Goal: Task Accomplishment & Management: Use online tool/utility

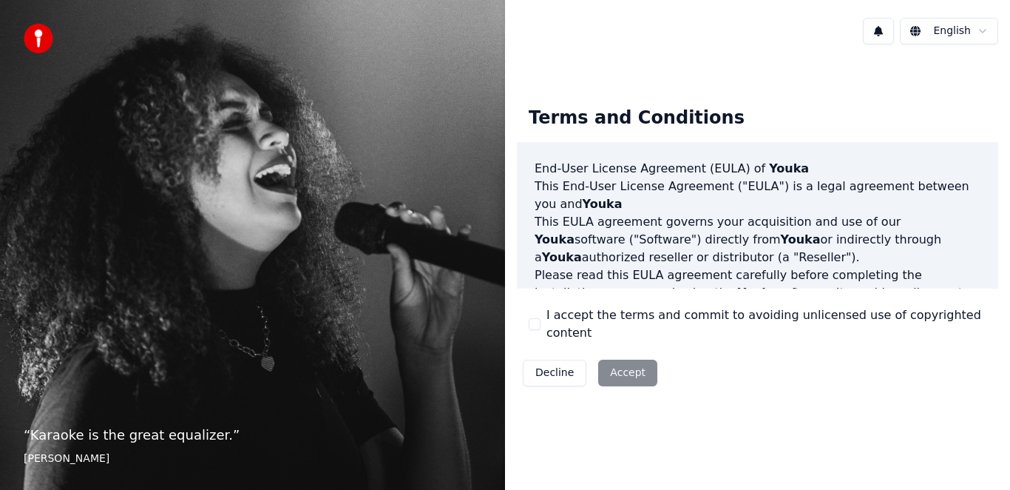
click at [532, 322] on button "I accept the terms and commit to avoiding unlicensed use of copyrighted content" at bounding box center [535, 324] width 12 height 12
click at [619, 363] on button "Accept" at bounding box center [627, 372] width 59 height 27
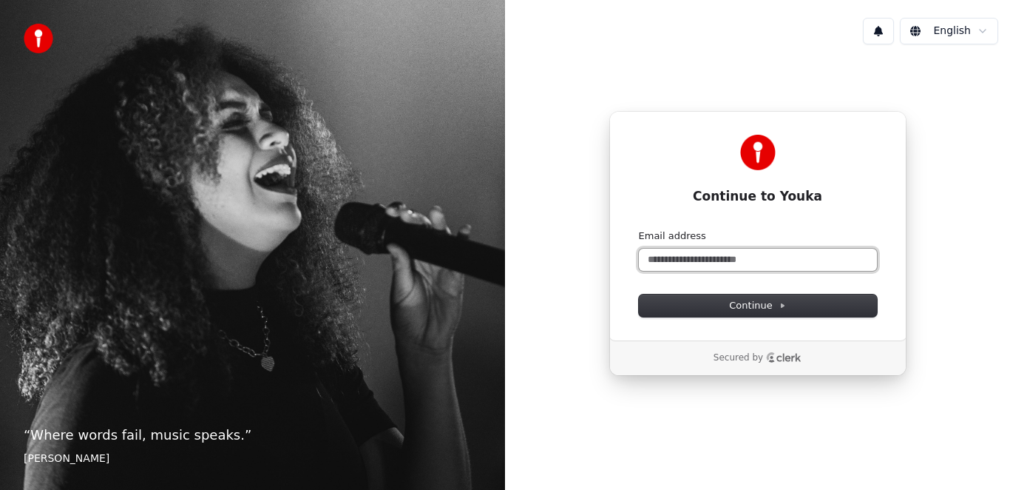
click at [717, 260] on input "Email address" at bounding box center [758, 259] width 238 height 22
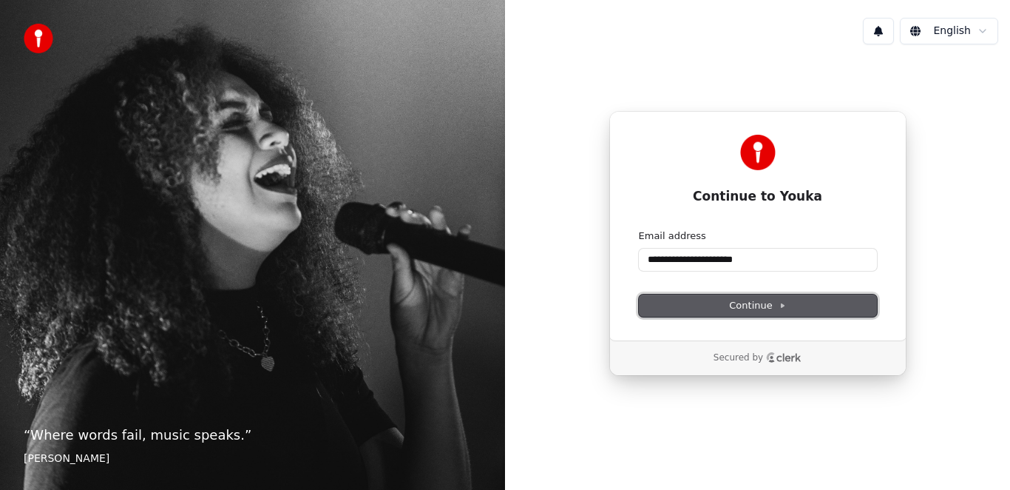
click at [793, 310] on button "Continue" at bounding box center [758, 305] width 238 height 22
type input "**********"
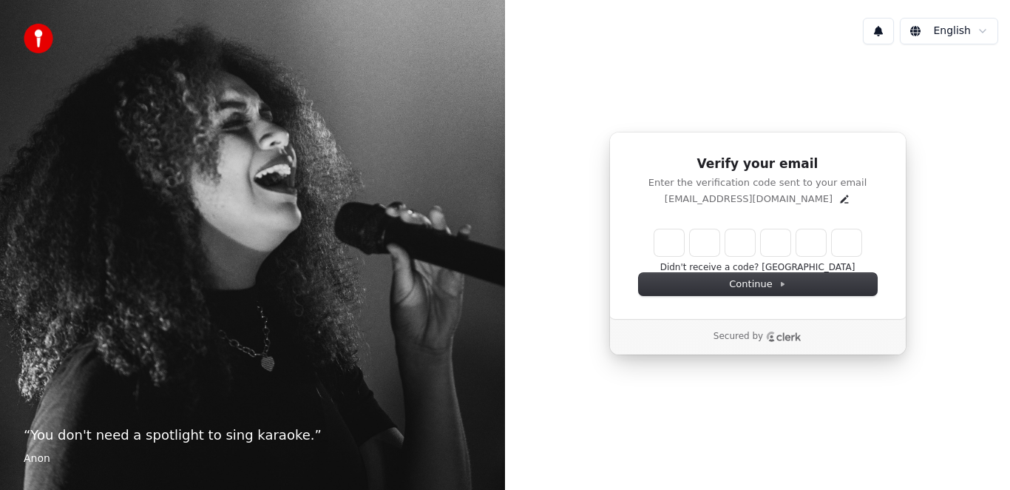
click at [670, 243] on input "Enter verification code" at bounding box center [757, 242] width 207 height 27
type input "******"
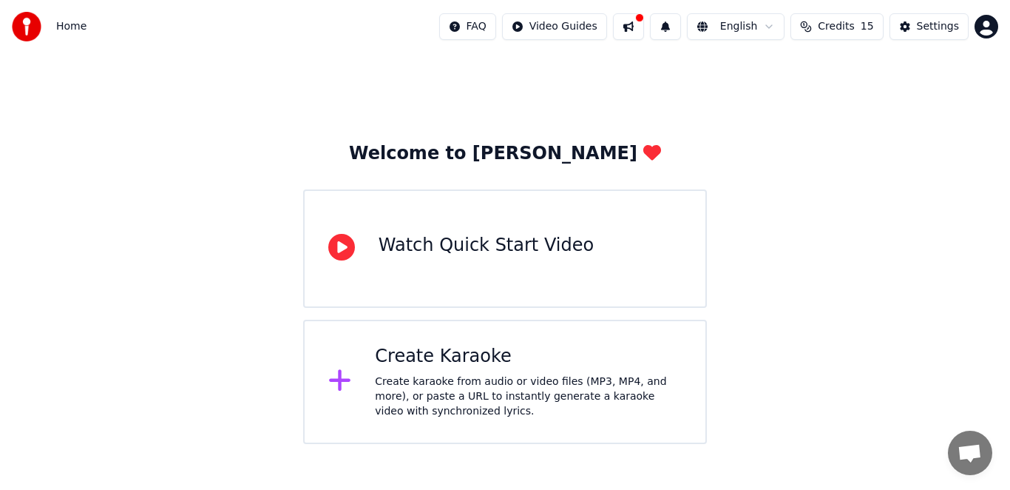
click at [510, 346] on div "Create Karaoke" at bounding box center [528, 357] width 307 height 24
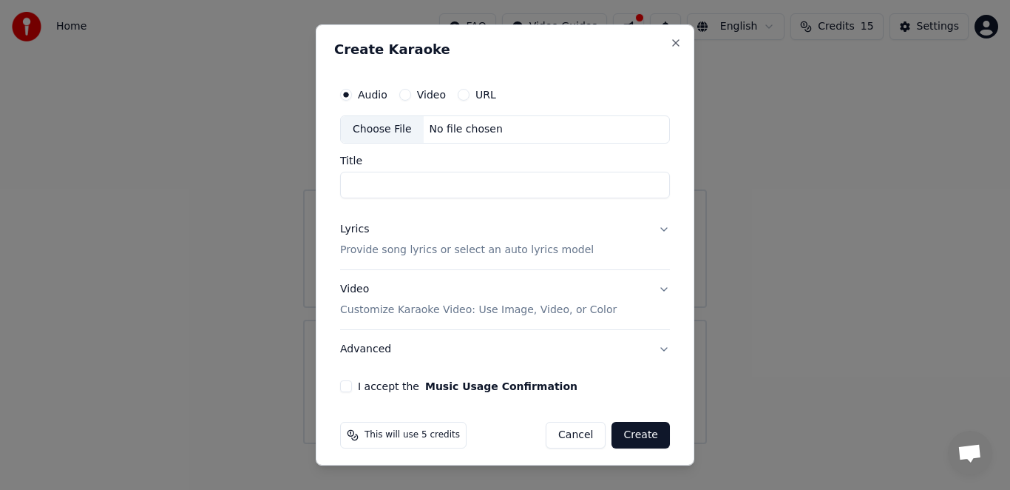
click at [341, 385] on button "I accept the Music Usage Confirmation" at bounding box center [346, 386] width 12 height 12
click at [461, 192] on input "Title" at bounding box center [505, 185] width 330 height 27
type input "**********"
click at [475, 245] on p "Provide song lyrics or select an auto lyrics model" at bounding box center [467, 250] width 254 height 15
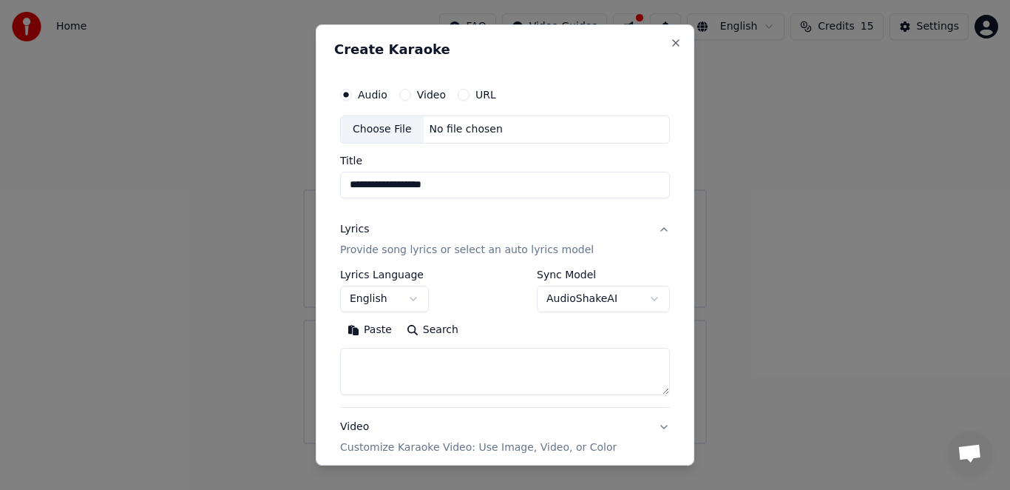
click at [571, 220] on button "Lyrics Provide song lyrics or select an auto lyrics model" at bounding box center [505, 239] width 330 height 59
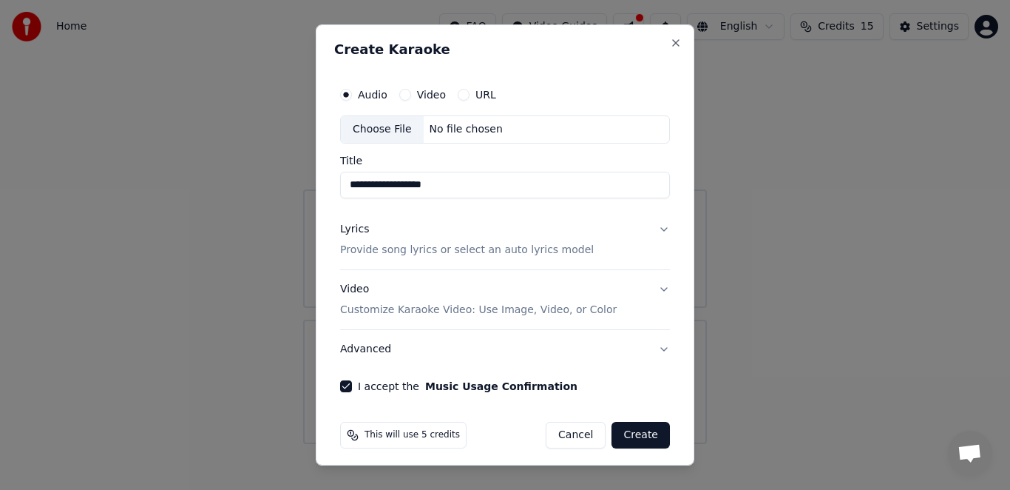
click at [535, 243] on p "Provide song lyrics or select an auto lyrics model" at bounding box center [467, 250] width 254 height 15
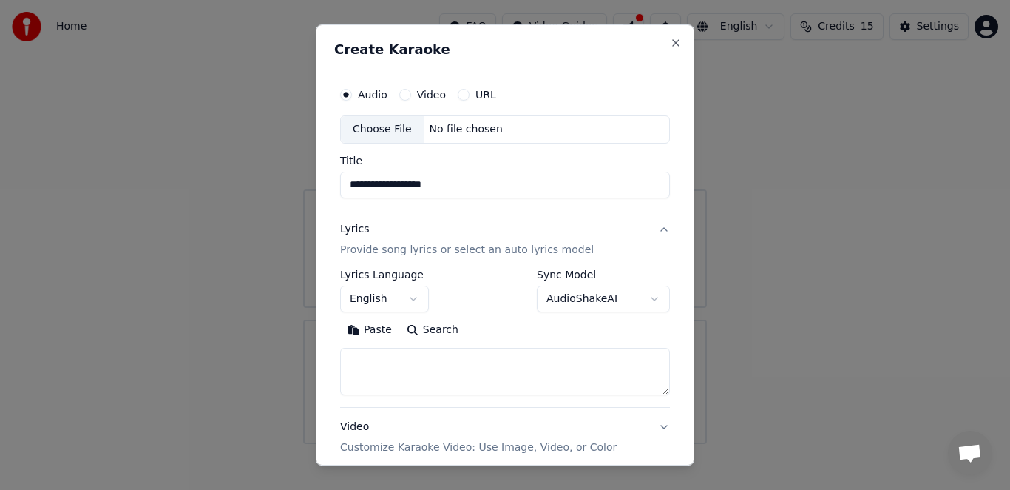
click at [410, 300] on button "English" at bounding box center [384, 298] width 89 height 27
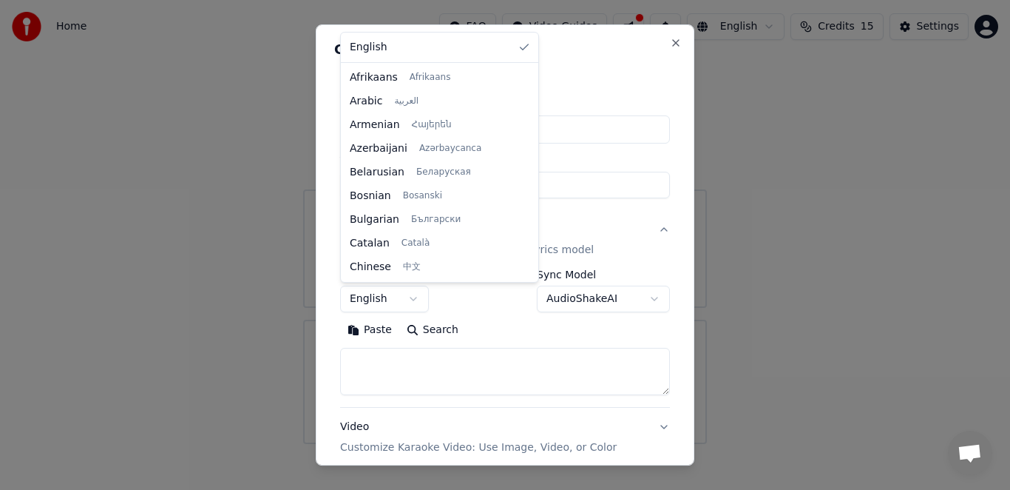
click at [386, 298] on button "English" at bounding box center [384, 298] width 89 height 27
select select "**"
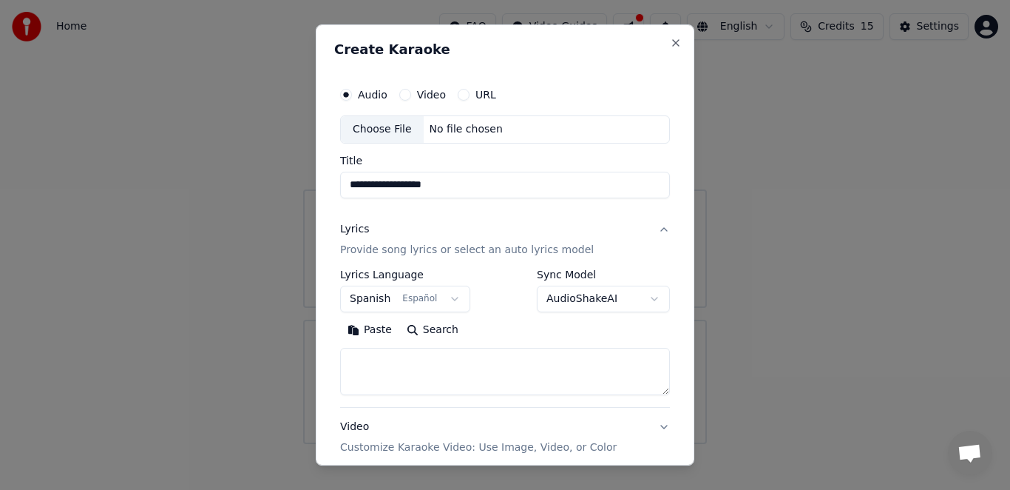
click at [440, 368] on textarea at bounding box center [505, 371] width 330 height 47
paste textarea "**********"
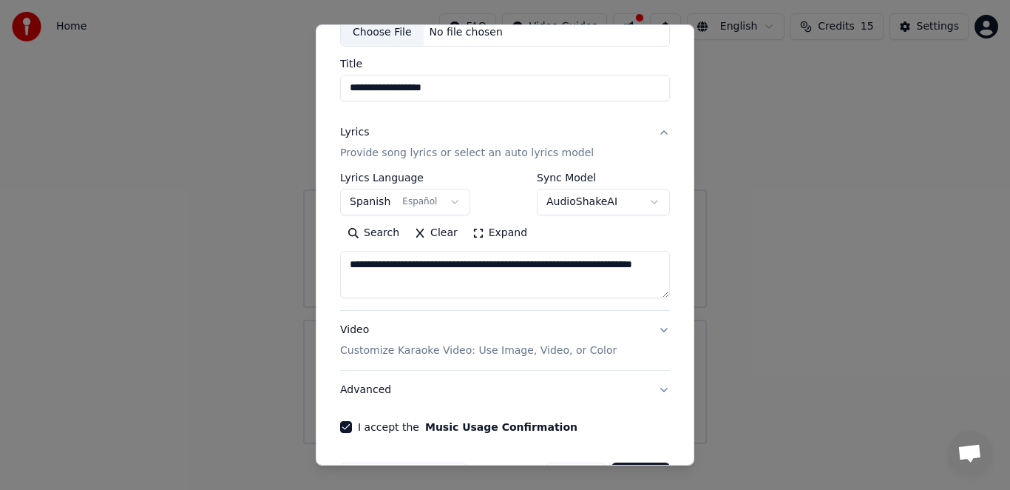
scroll to position [145, 0]
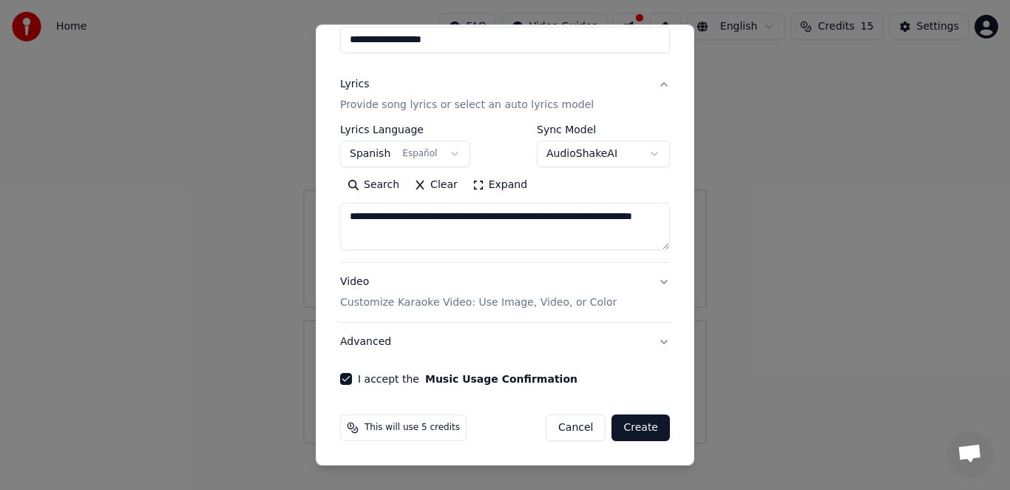
type textarea "**********"
click at [642, 427] on button "Create" at bounding box center [641, 427] width 58 height 27
select select "**"
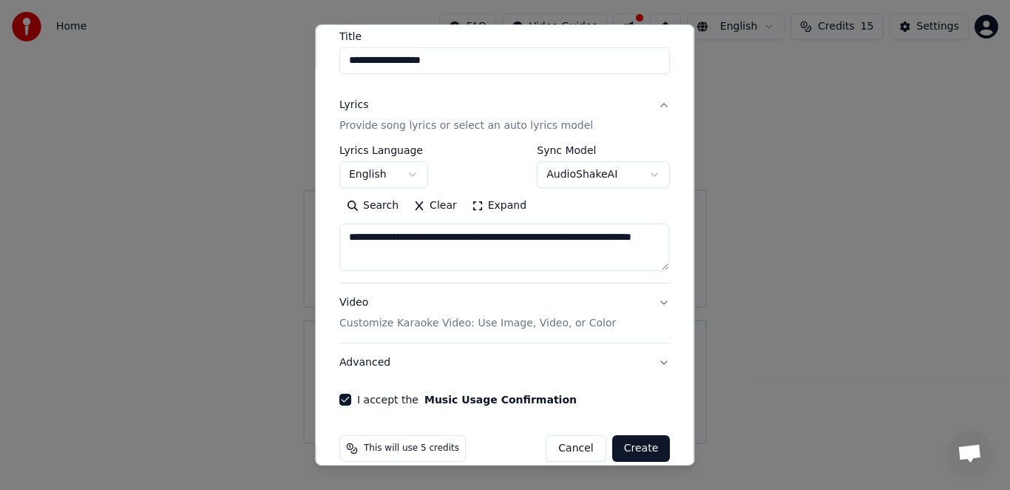
scroll to position [166, 0]
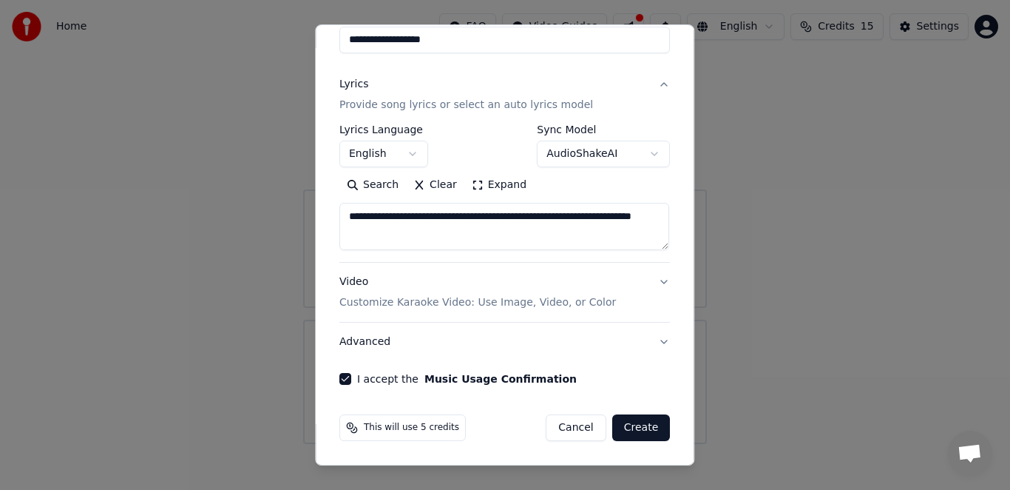
click at [628, 430] on button "Create" at bounding box center [641, 427] width 58 height 27
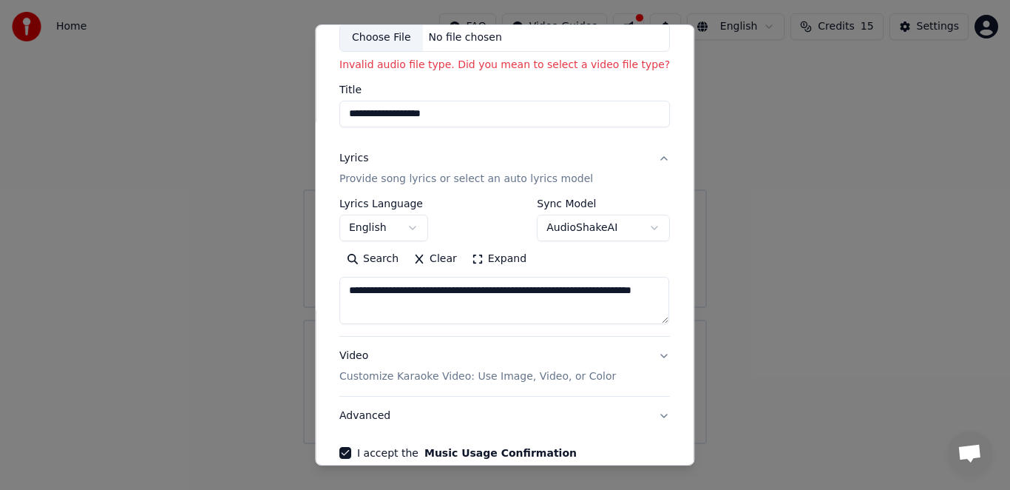
scroll to position [0, 0]
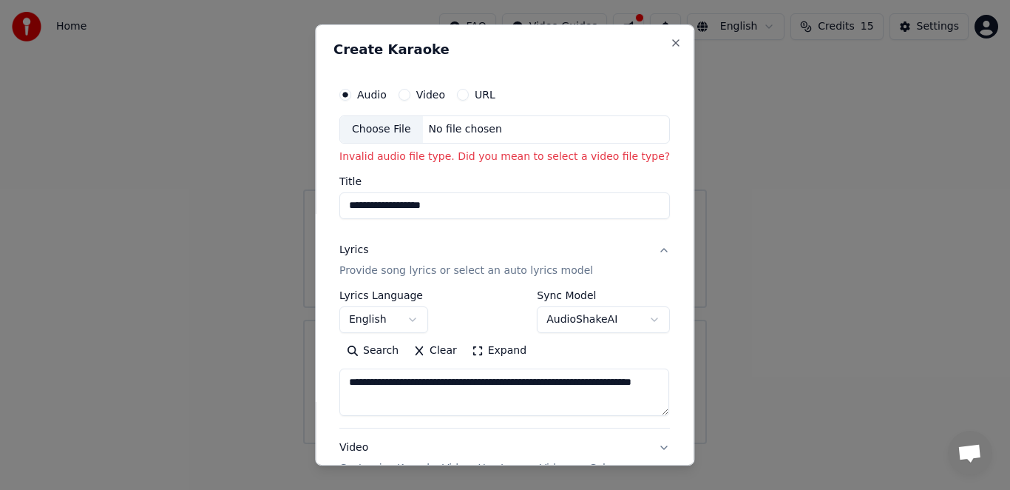
click at [460, 97] on button "URL" at bounding box center [463, 95] width 12 height 12
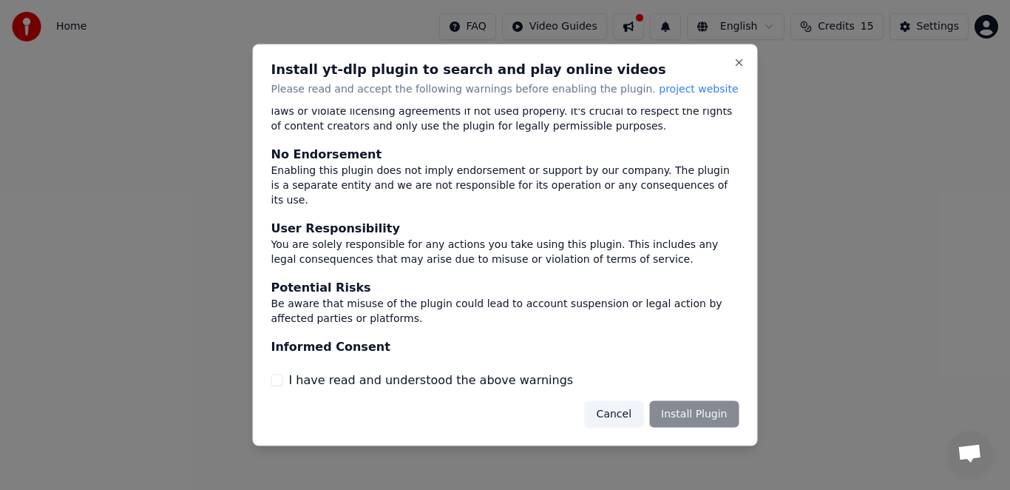
scroll to position [113, 0]
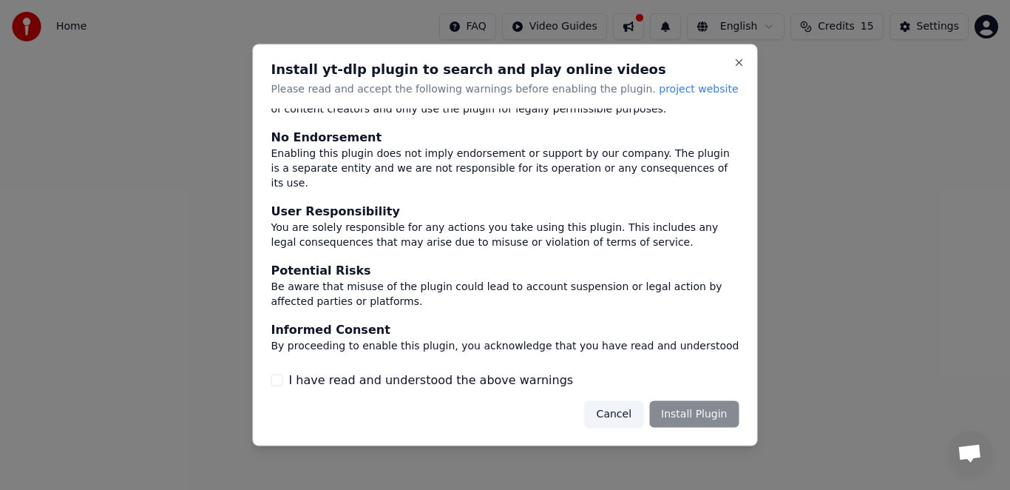
click at [282, 387] on div "I have read and understood the above warnings" at bounding box center [505, 379] width 468 height 18
click at [275, 385] on button "I have read and understood the above warnings" at bounding box center [277, 379] width 12 height 12
click at [706, 406] on button "Install Plugin" at bounding box center [693, 413] width 89 height 27
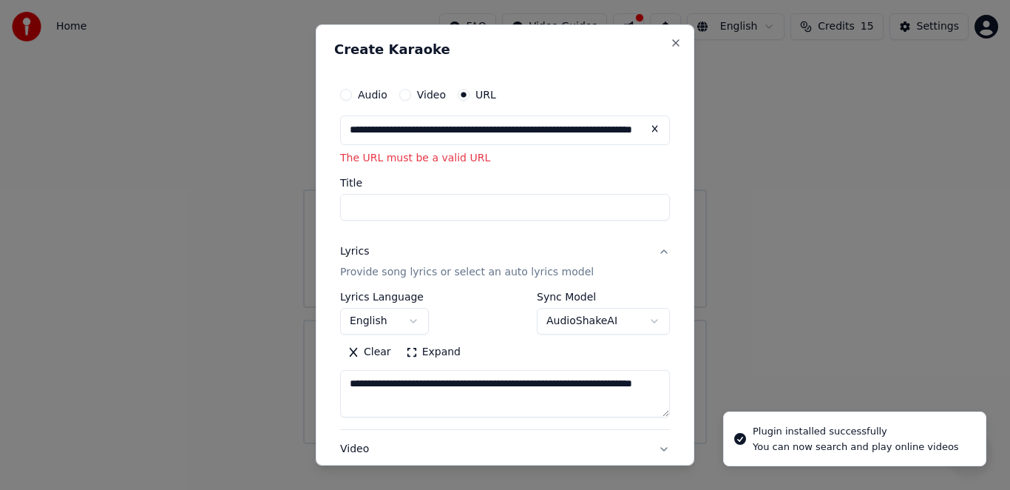
scroll to position [0, 109]
click at [488, 232] on button "Lyrics Provide song lyrics or select an auto lyrics model" at bounding box center [505, 261] width 330 height 59
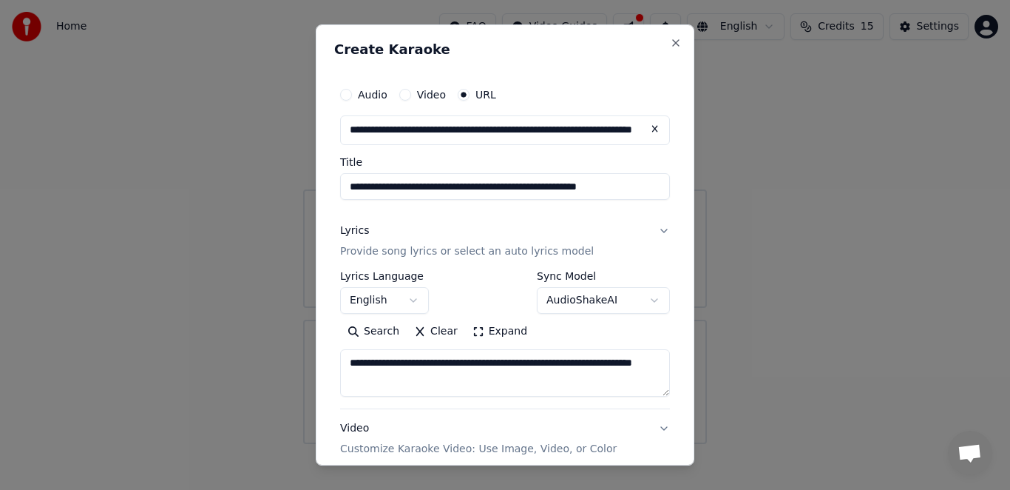
type input "**********"
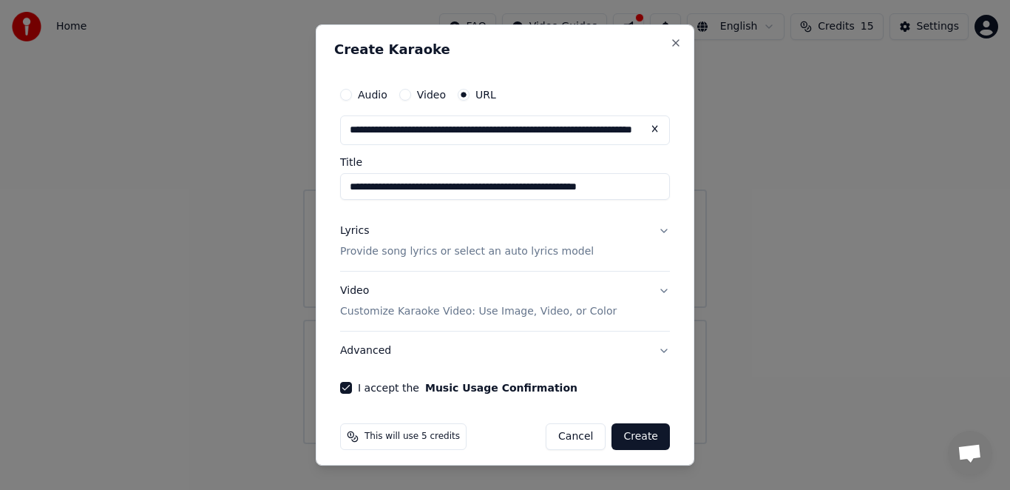
scroll to position [9, 0]
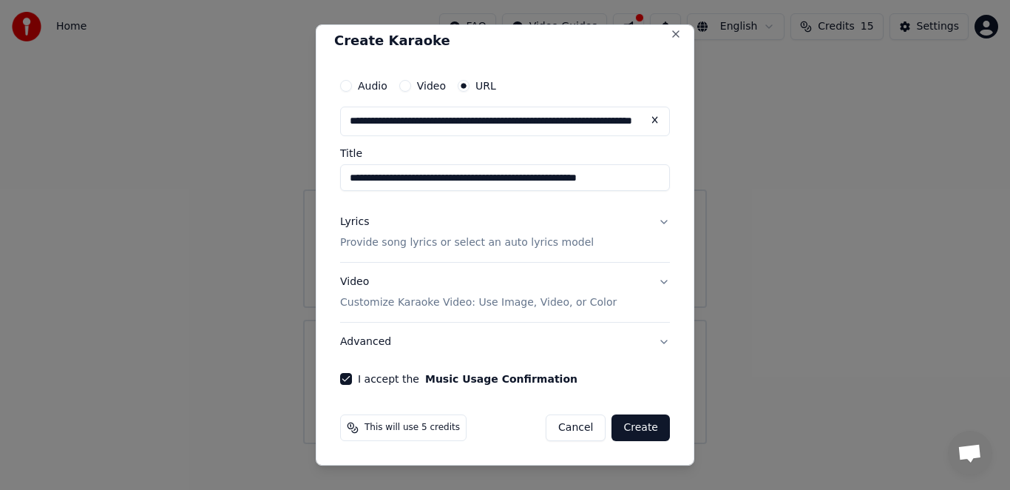
click at [654, 220] on button "Lyrics Provide song lyrics or select an auto lyrics model" at bounding box center [505, 232] width 330 height 59
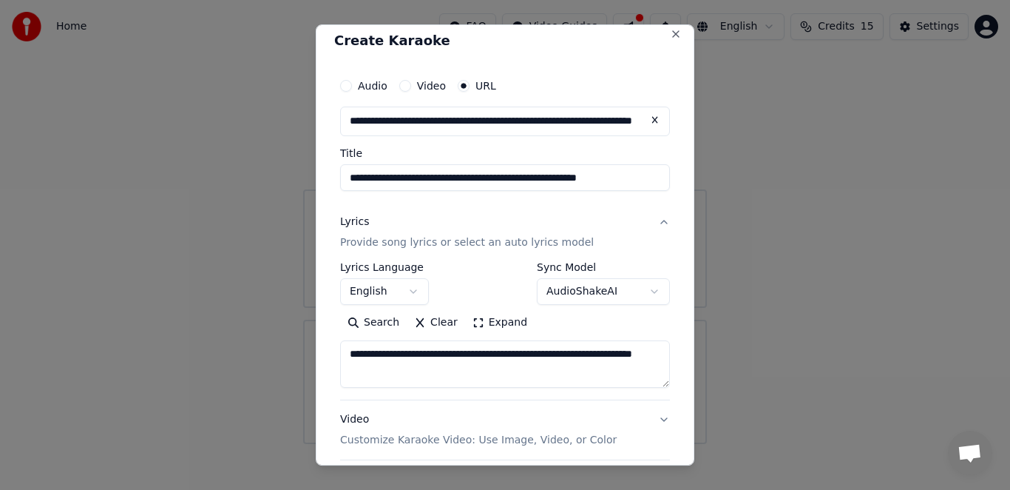
click at [401, 294] on button "English" at bounding box center [384, 291] width 89 height 27
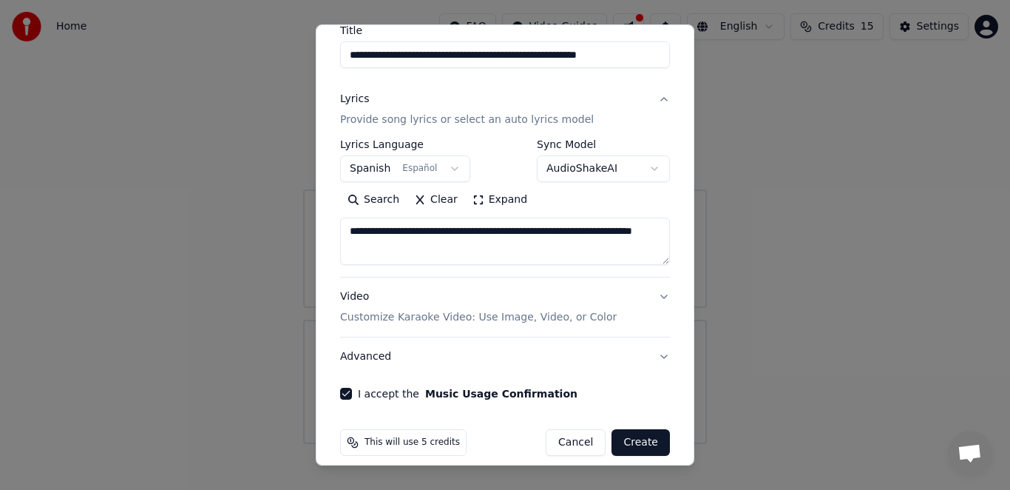
scroll to position [146, 0]
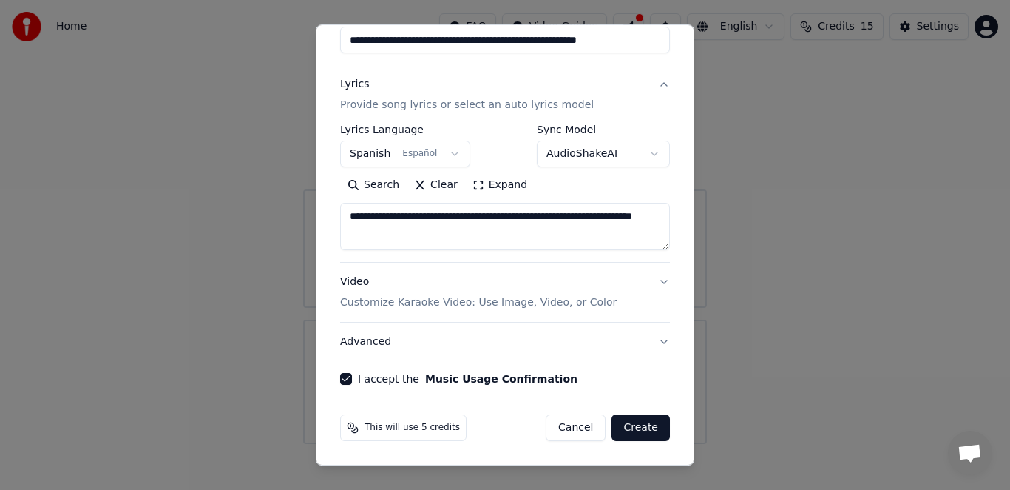
click at [638, 430] on button "Create" at bounding box center [641, 427] width 58 height 27
select select "**"
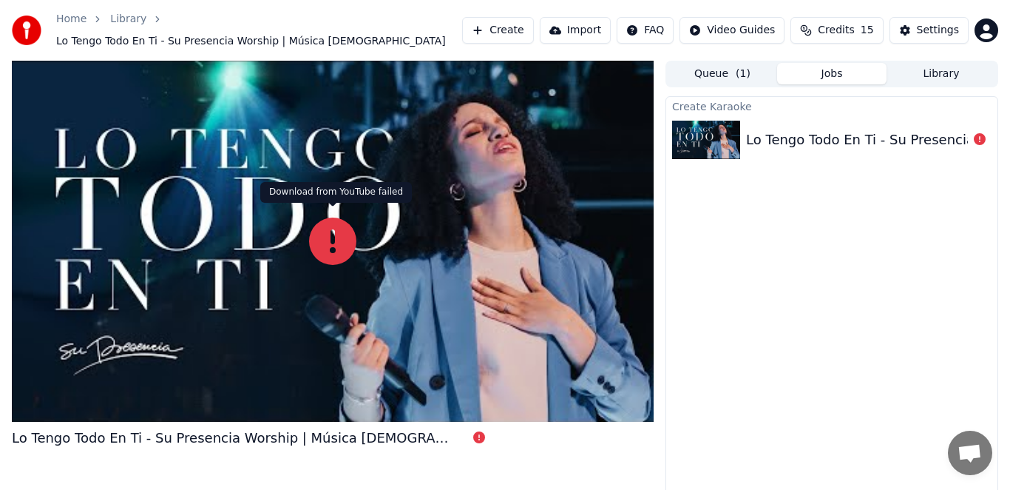
click at [331, 242] on icon at bounding box center [332, 240] width 47 height 47
click at [730, 141] on img at bounding box center [706, 140] width 68 height 38
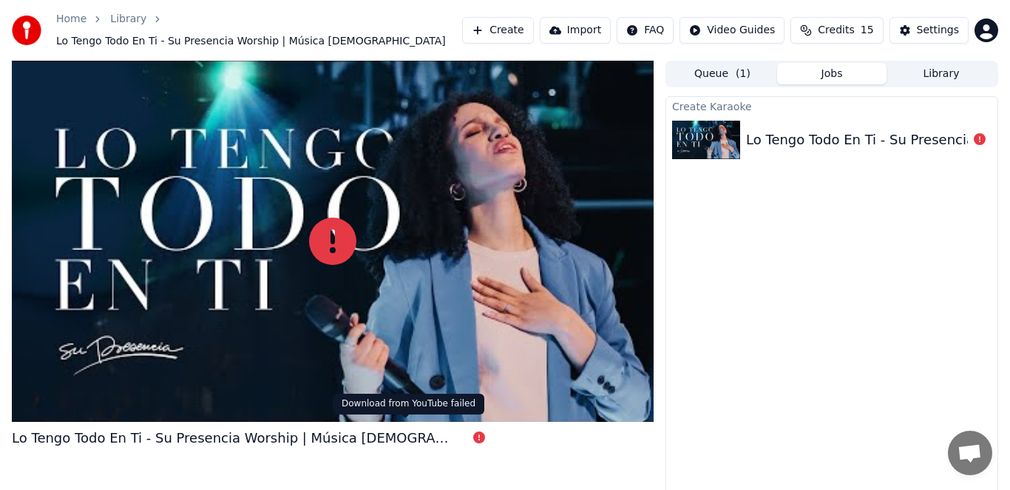
click at [473, 431] on icon at bounding box center [479, 437] width 12 height 12
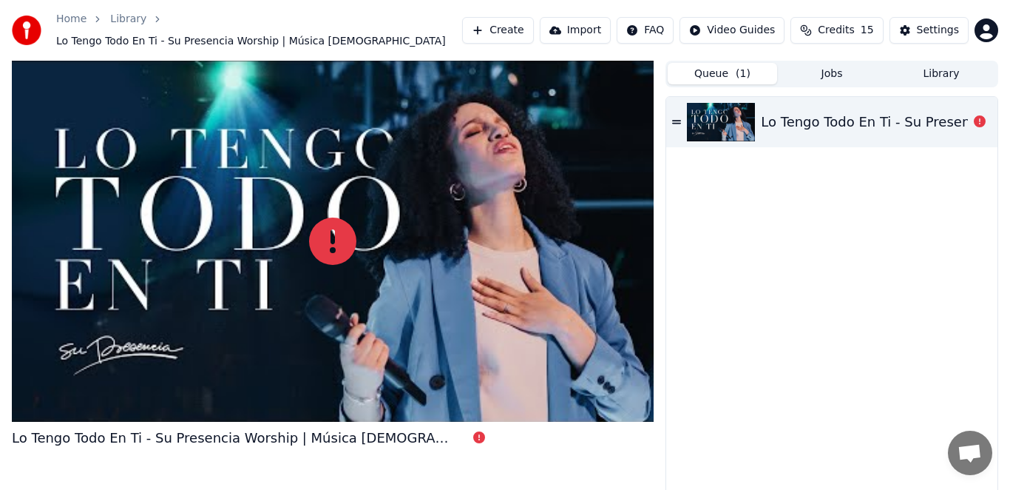
click at [736, 67] on span "( 1 )" at bounding box center [743, 74] width 15 height 15
click at [742, 105] on img at bounding box center [721, 122] width 68 height 38
click at [81, 27] on link "Home" at bounding box center [71, 19] width 30 height 15
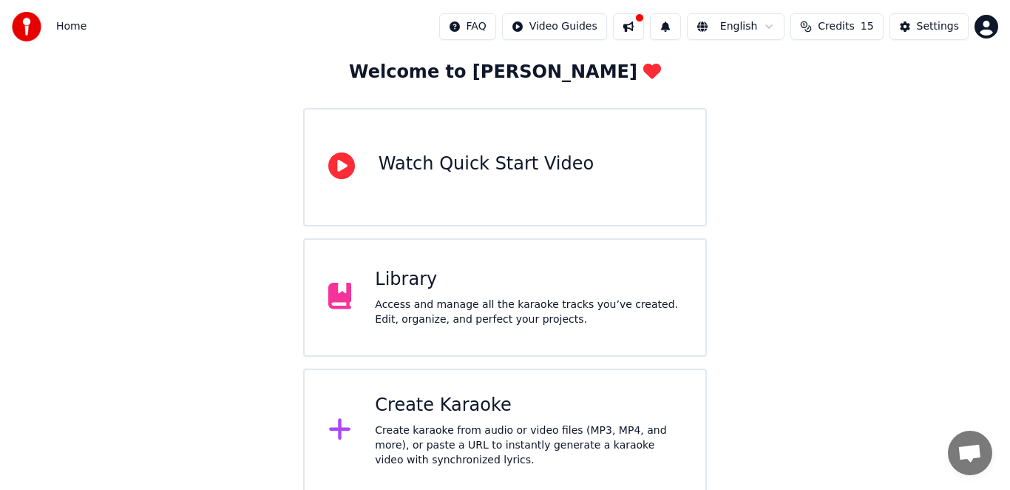
scroll to position [80, 0]
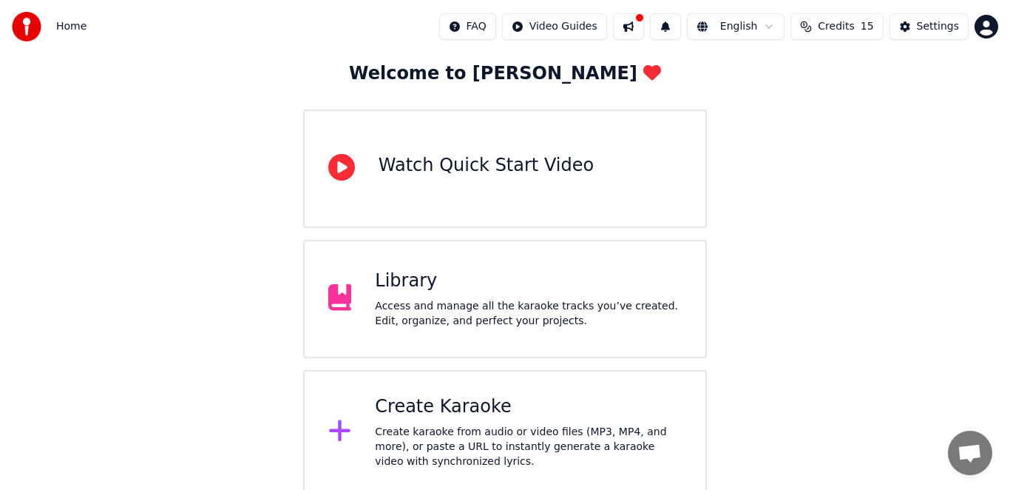
click at [330, 419] on icon at bounding box center [340, 430] width 24 height 27
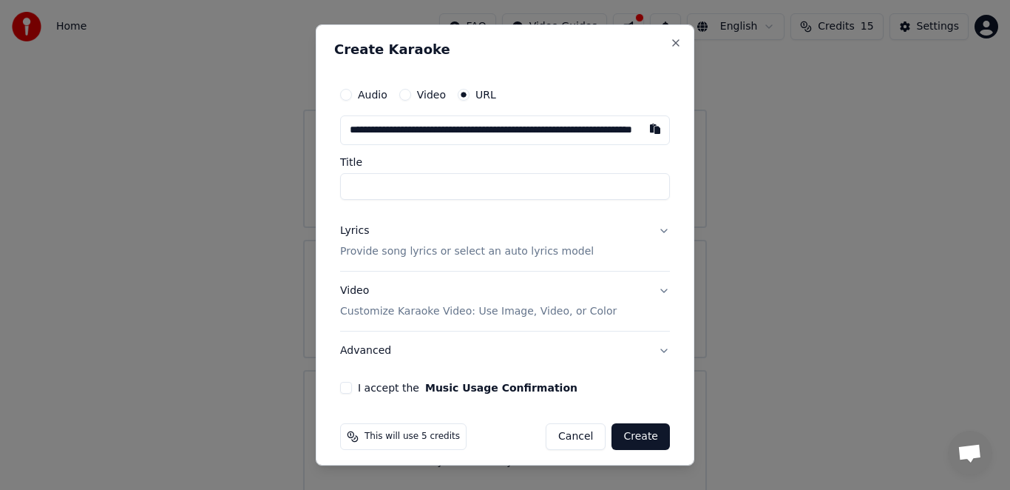
scroll to position [0, 109]
click at [413, 194] on input "Title" at bounding box center [505, 186] width 330 height 27
type input "**********"
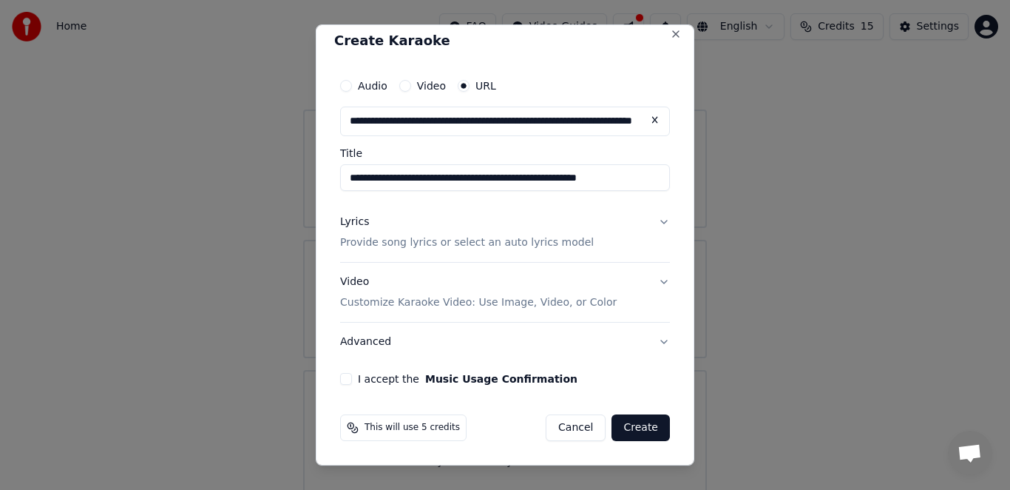
click at [456, 238] on p "Provide song lyrics or select an auto lyrics model" at bounding box center [467, 242] width 254 height 15
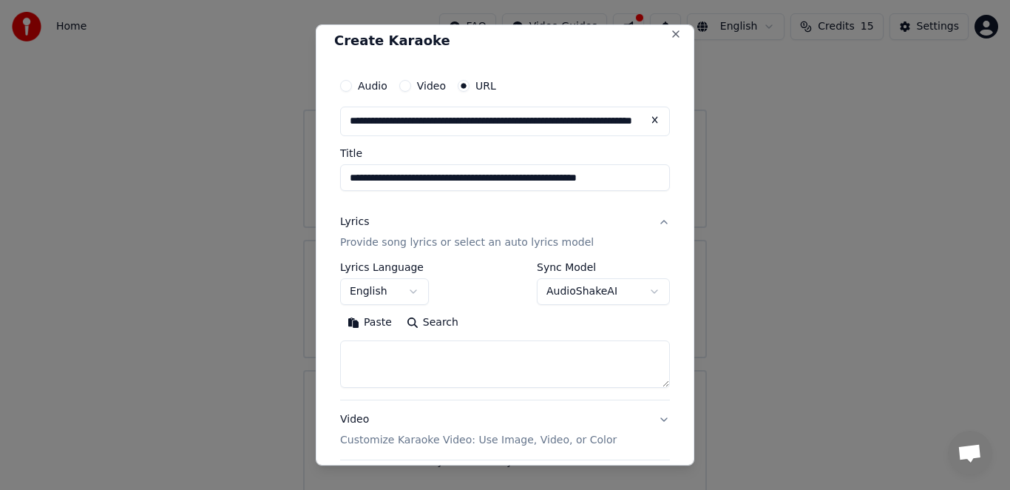
click at [390, 287] on button "English" at bounding box center [384, 291] width 89 height 27
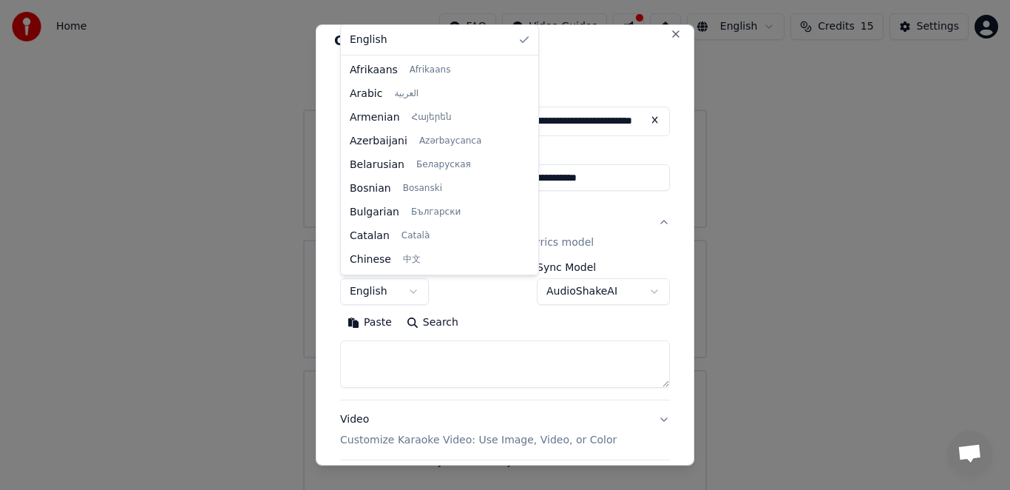
scroll to position [946, 0]
select select "**"
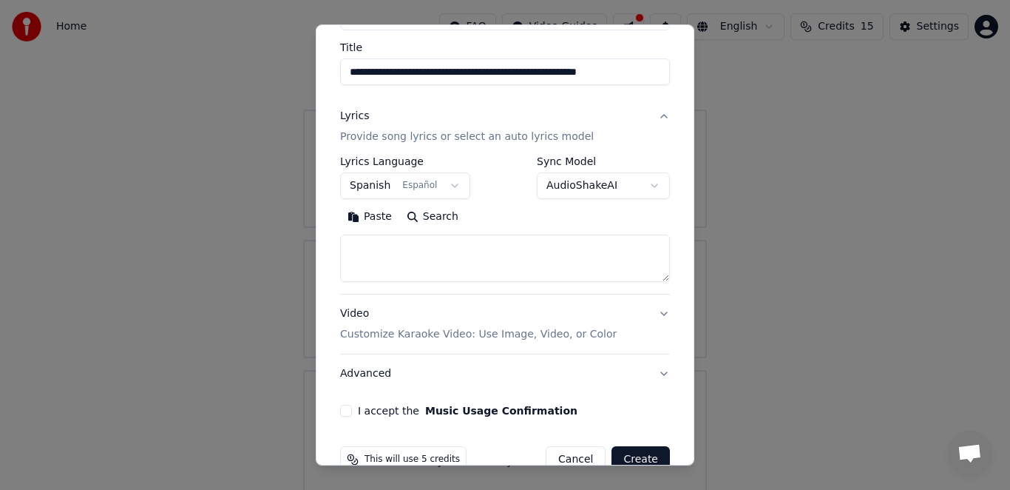
scroll to position [146, 0]
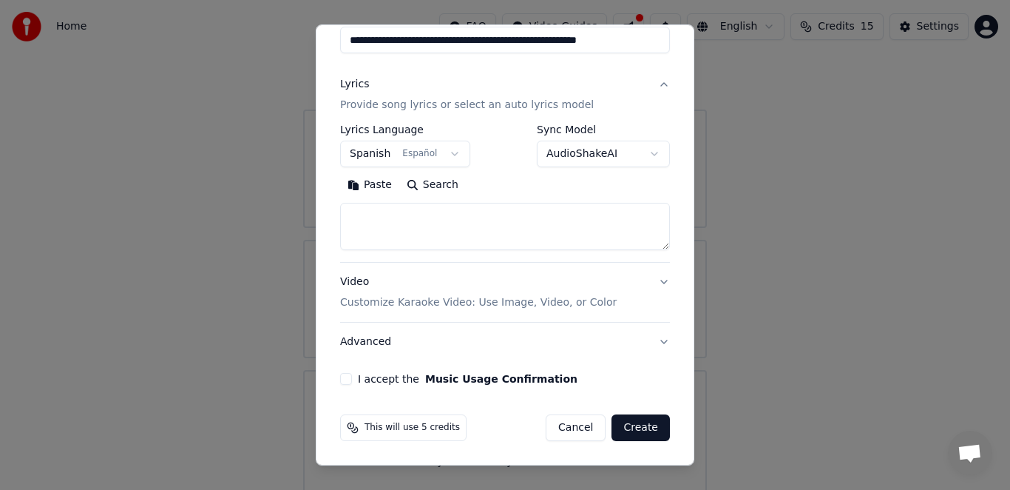
click at [654, 279] on button "Video Customize Karaoke Video: Use Image, Video, or Color" at bounding box center [505, 292] width 330 height 59
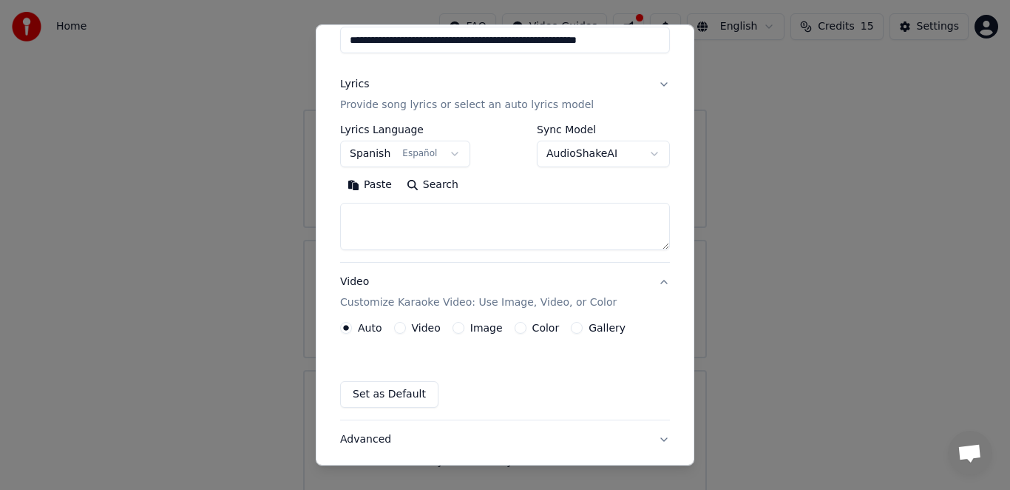
scroll to position [106, 0]
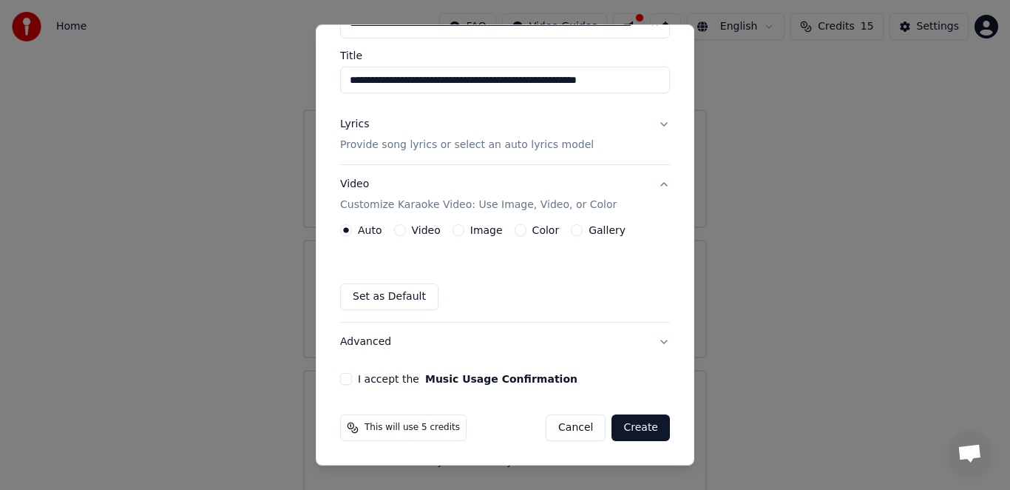
click at [646, 426] on button "Create" at bounding box center [641, 427] width 58 height 27
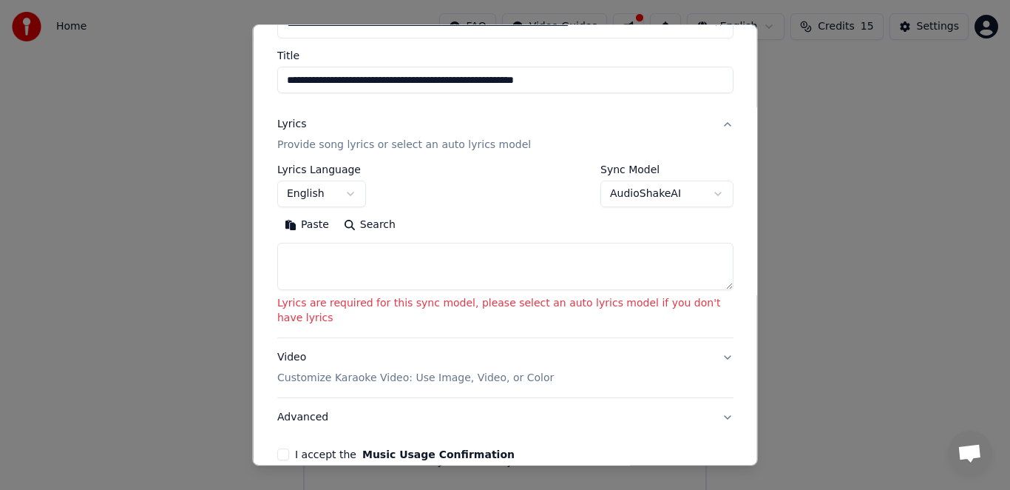
scroll to position [203, 0]
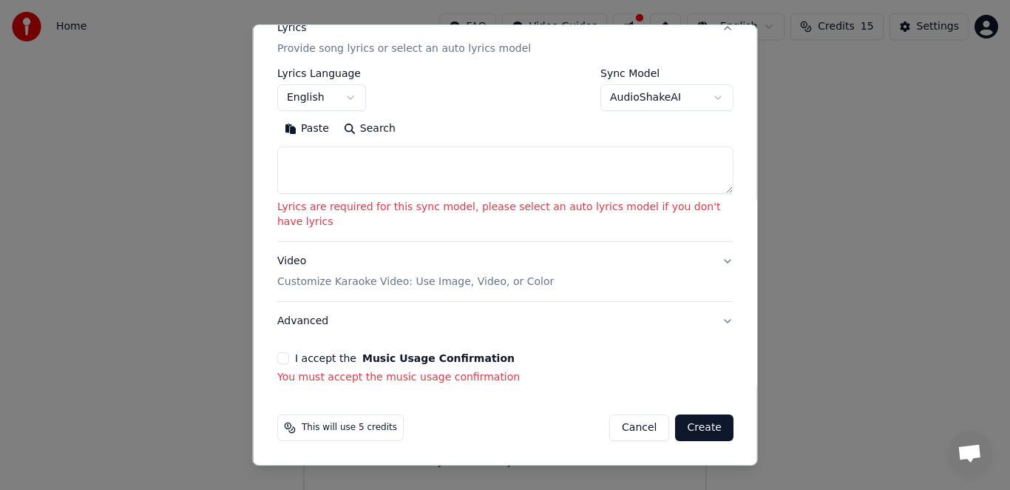
click at [284, 359] on button "I accept the Music Usage Confirmation" at bounding box center [283, 358] width 12 height 12
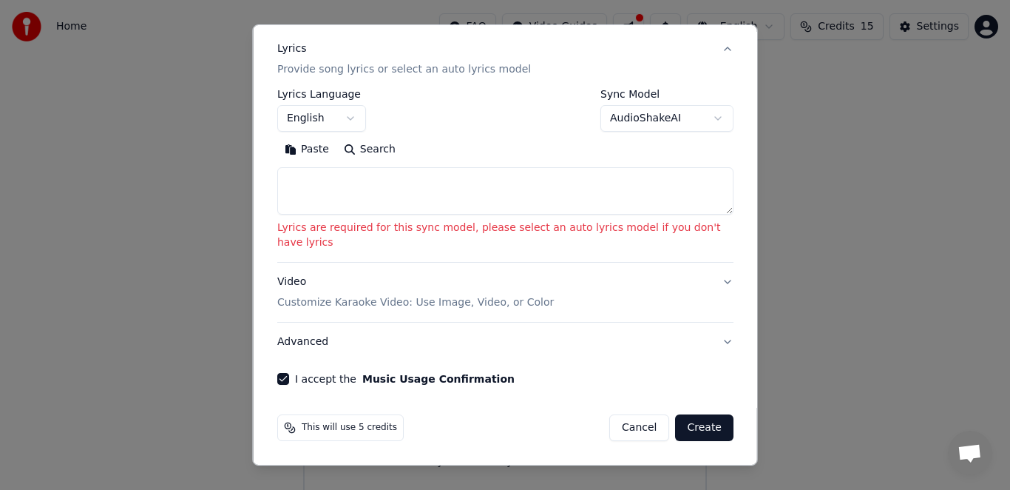
click at [340, 176] on textarea at bounding box center [505, 190] width 456 height 47
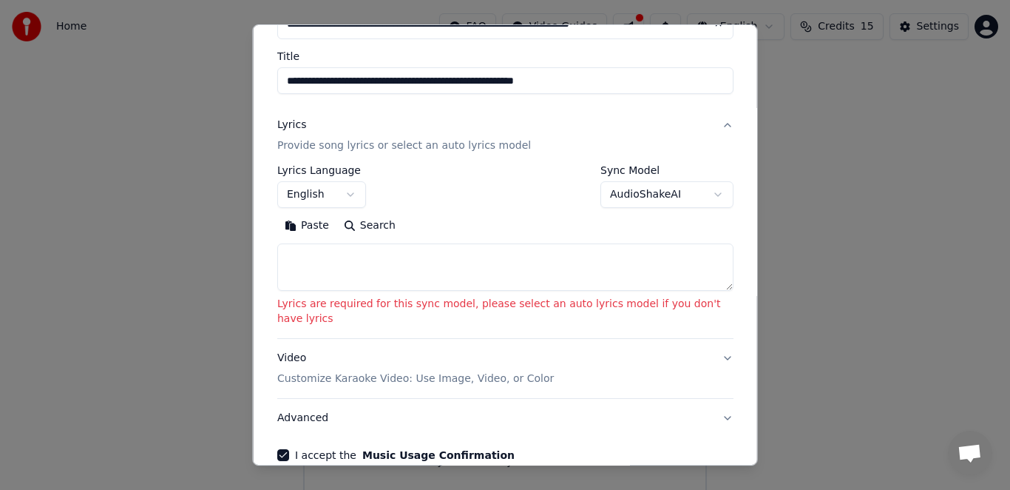
scroll to position [92, 0]
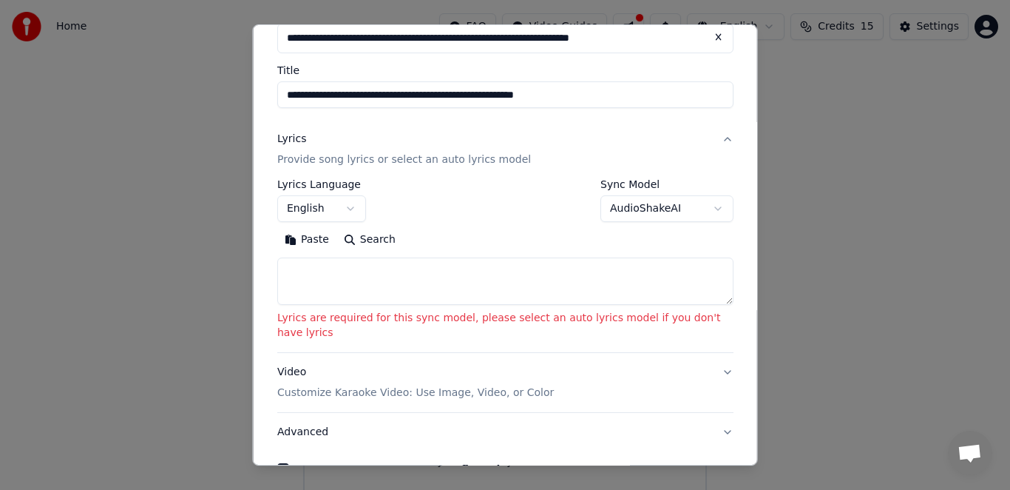
click at [333, 203] on button "English" at bounding box center [321, 208] width 89 height 27
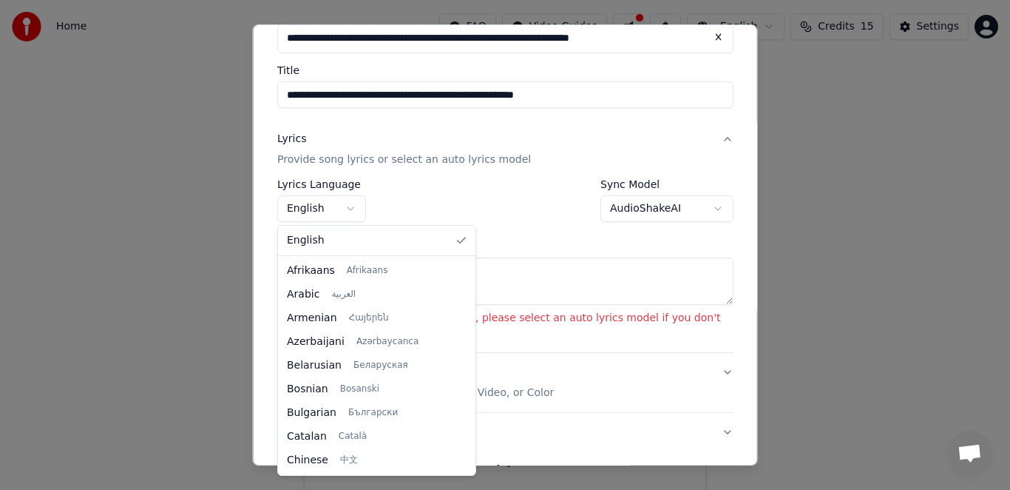
click at [333, 203] on div at bounding box center [505, 245] width 1010 height 490
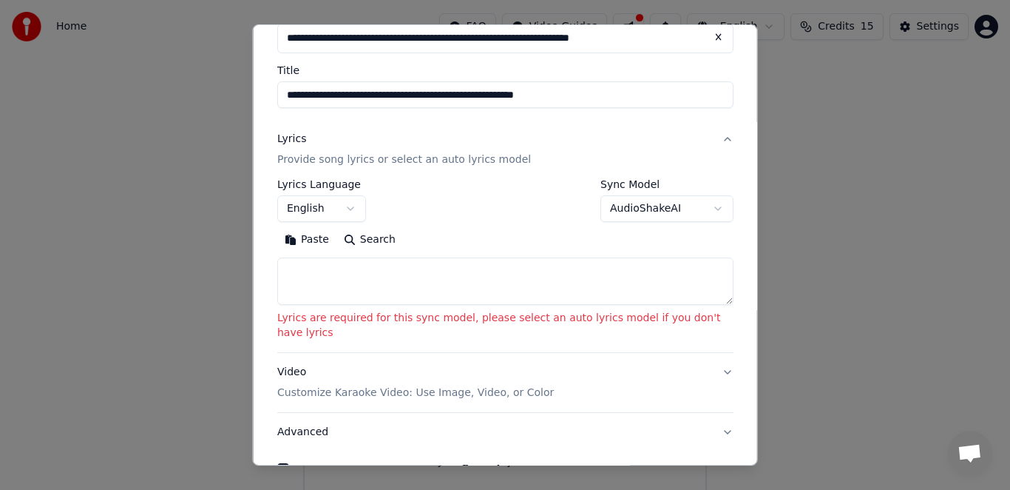
click at [551, 136] on button "Lyrics Provide song lyrics or select an auto lyrics model" at bounding box center [505, 149] width 456 height 59
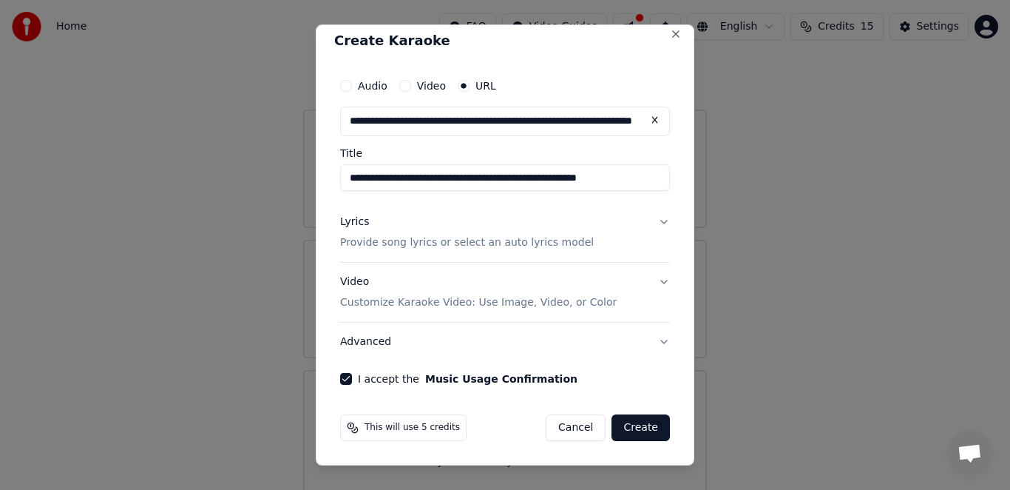
click at [650, 425] on button "Create" at bounding box center [641, 427] width 58 height 27
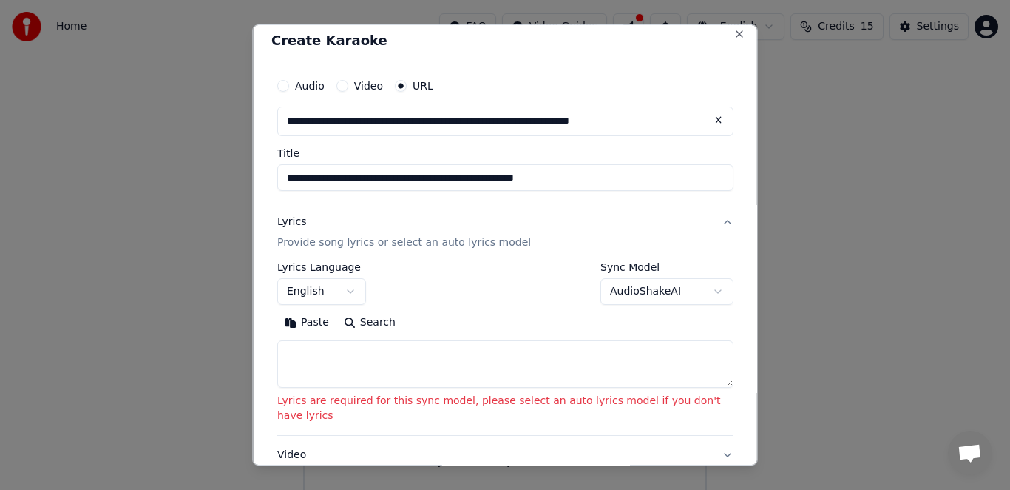
click at [460, 351] on textarea at bounding box center [505, 363] width 456 height 47
paste textarea "**********"
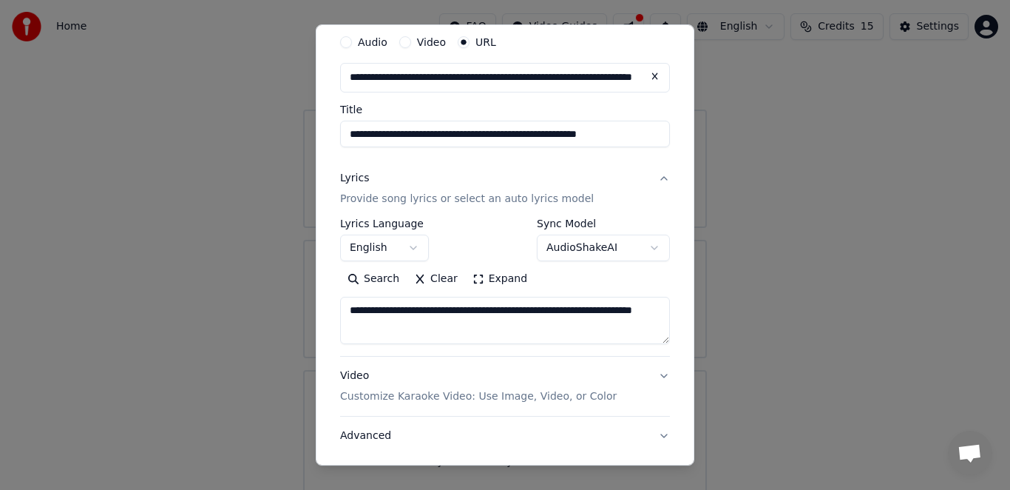
scroll to position [146, 0]
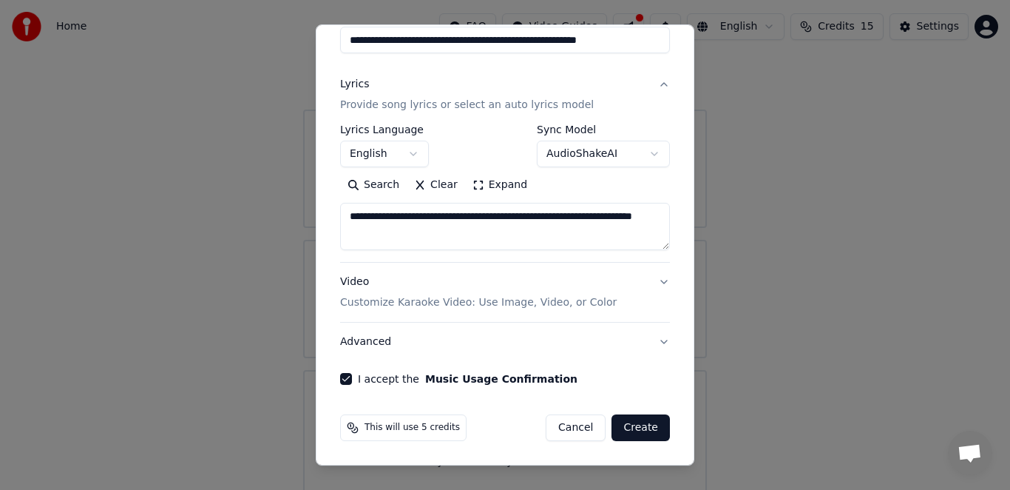
type textarea "**********"
click at [641, 422] on button "Create" at bounding box center [641, 427] width 58 height 27
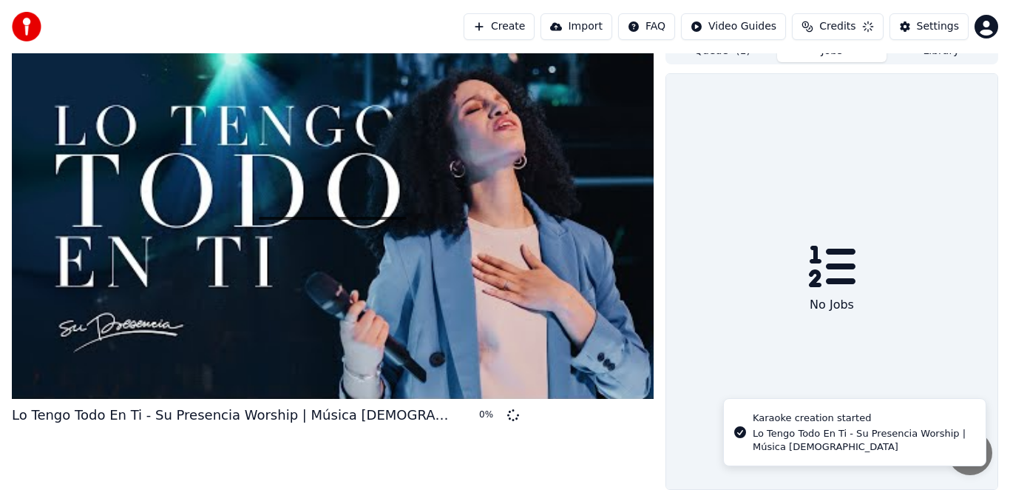
scroll to position [16, 0]
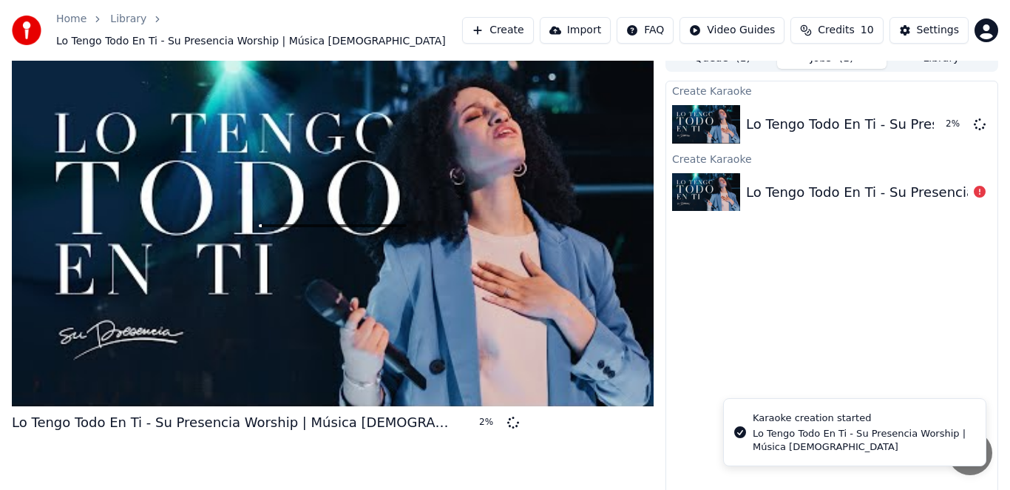
drag, startPoint x: 896, startPoint y: 450, endPoint x: 631, endPoint y: 498, distance: 269.8
click at [753, 453] on div "Lo Tengo Todo En Ti - Su Presencia Worship | Música Cristiana" at bounding box center [863, 440] width 221 height 27
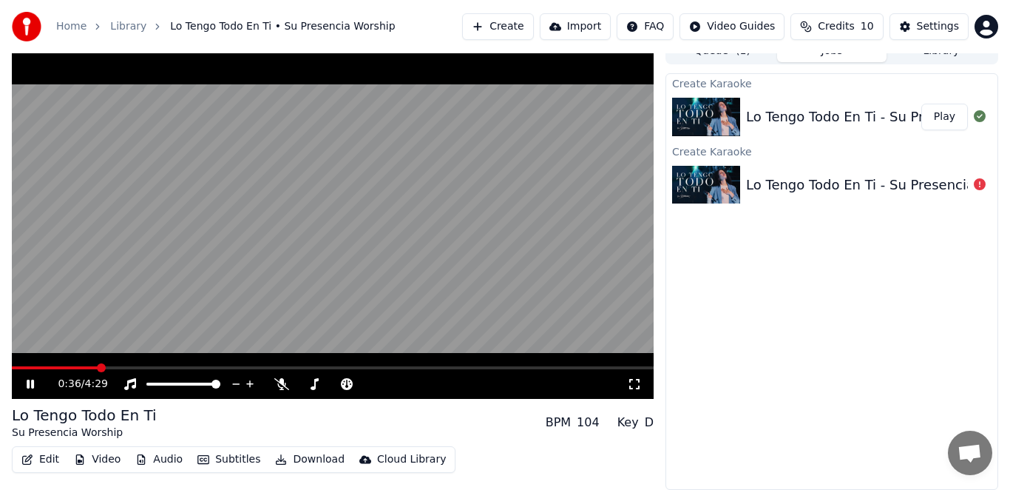
click at [339, 195] on video at bounding box center [333, 218] width 642 height 361
click at [33, 367] on span at bounding box center [22, 367] width 21 height 3
click at [12, 367] on span at bounding box center [16, 367] width 9 height 9
click at [28, 376] on div "0:00 / 4:29" at bounding box center [333, 383] width 630 height 15
click at [27, 382] on icon at bounding box center [30, 384] width 9 height 10
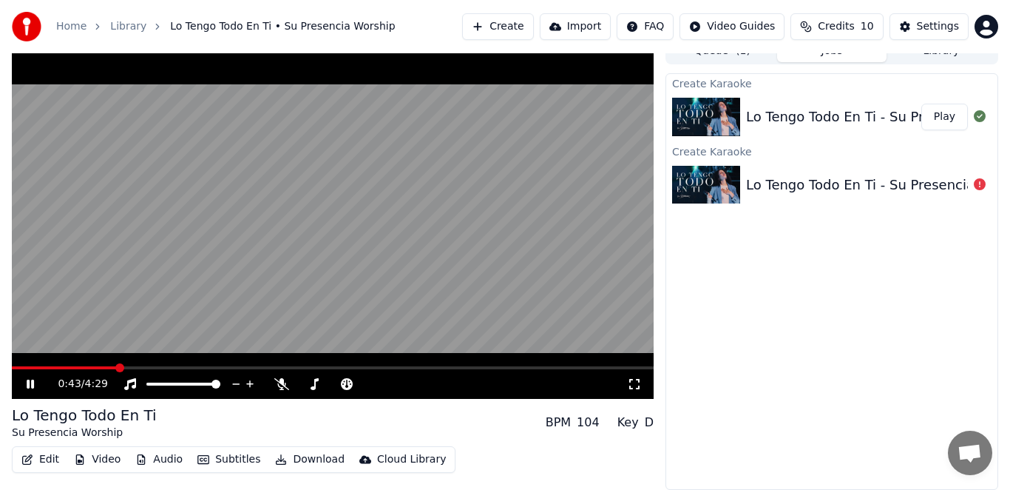
click at [498, 23] on button "Create" at bounding box center [498, 26] width 72 height 27
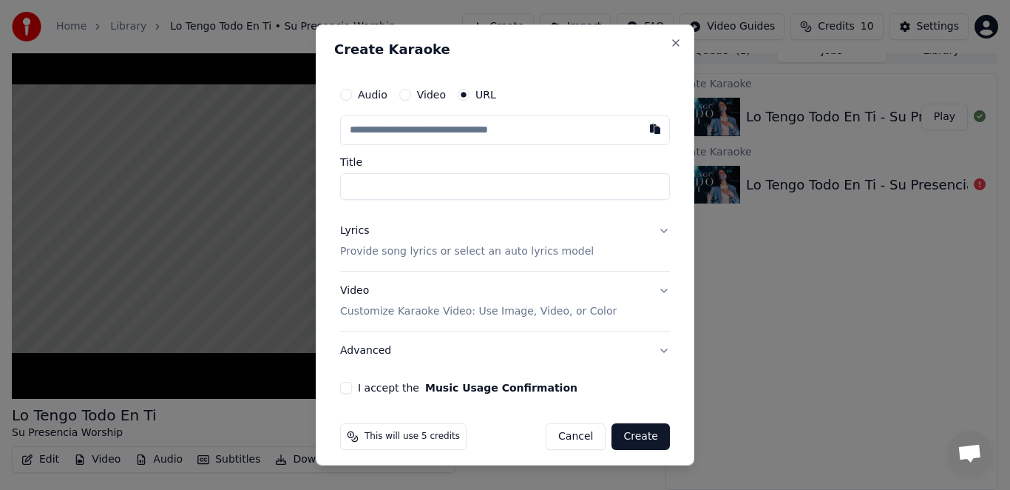
click at [432, 180] on input "Title" at bounding box center [505, 186] width 330 height 27
click at [428, 123] on input "text" at bounding box center [505, 130] width 330 height 30
paste input "**********"
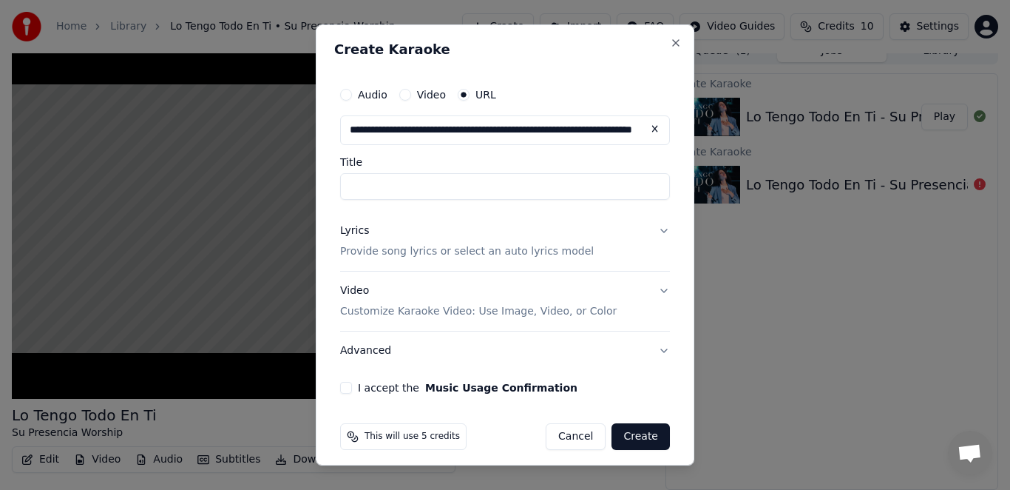
scroll to position [0, 109]
click at [453, 258] on p "Provide song lyrics or select an auto lyrics model" at bounding box center [467, 251] width 254 height 15
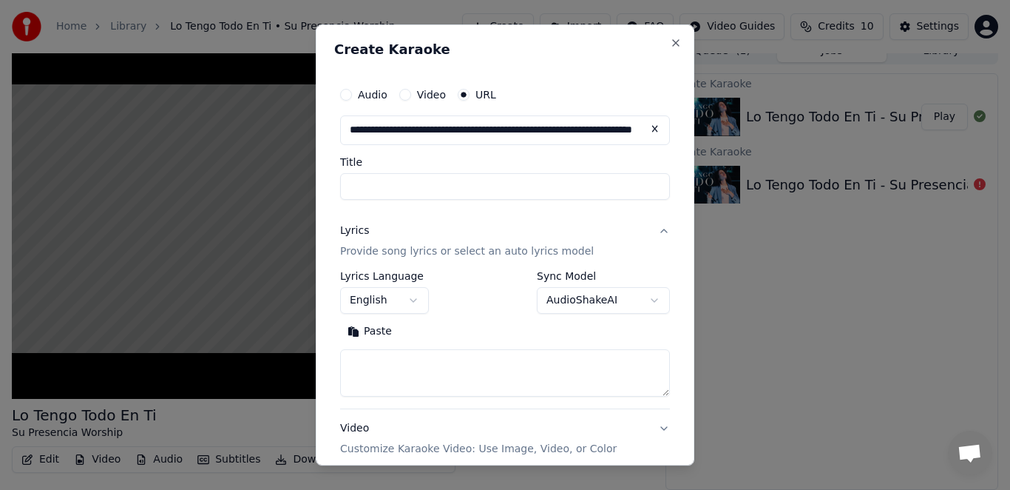
type input "**********"
click at [677, 38] on button "Close" at bounding box center [676, 43] width 12 height 12
select select
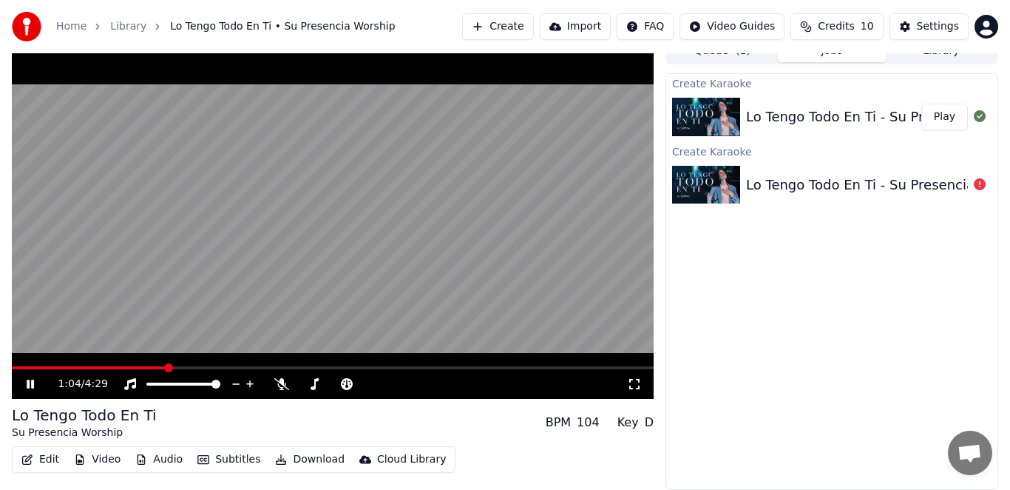
click at [33, 368] on span at bounding box center [89, 367] width 155 height 3
click at [32, 382] on icon at bounding box center [30, 383] width 7 height 9
click at [48, 368] on span at bounding box center [333, 367] width 642 height 3
click at [24, 382] on icon at bounding box center [41, 384] width 34 height 12
click at [97, 368] on span at bounding box center [333, 367] width 642 height 3
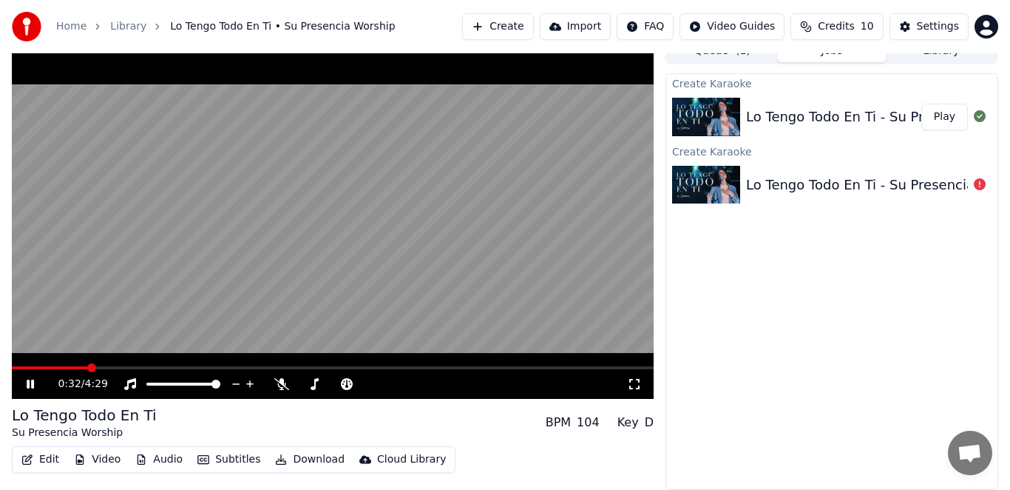
click at [88, 368] on span at bounding box center [50, 367] width 76 height 3
click at [84, 367] on span at bounding box center [52, 367] width 80 height 3
click at [64, 366] on span at bounding box center [48, 367] width 73 height 3
click at [52, 368] on span at bounding box center [49, 367] width 74 height 3
click at [137, 251] on video at bounding box center [333, 218] width 642 height 361
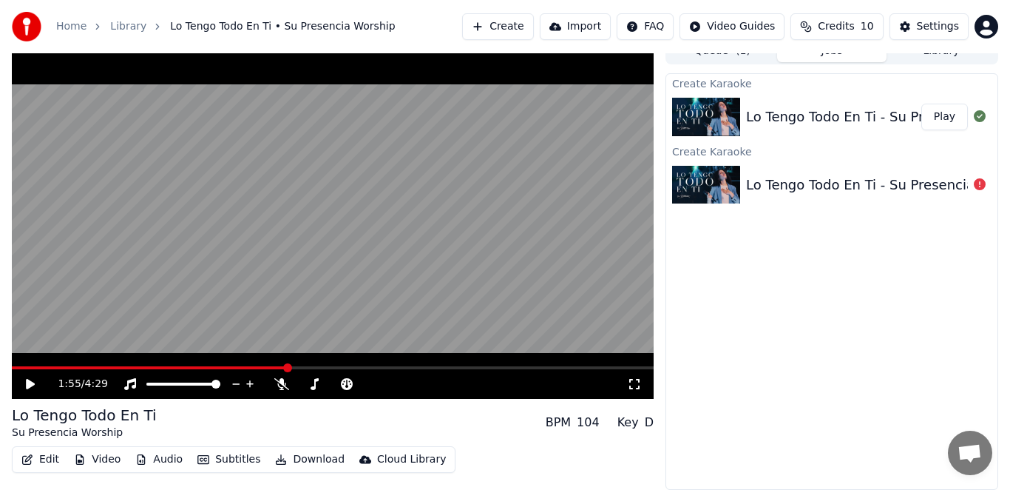
click at [138, 368] on span at bounding box center [149, 367] width 275 height 3
click at [28, 389] on icon at bounding box center [41, 384] width 34 height 12
click at [33, 382] on icon at bounding box center [30, 383] width 7 height 9
click at [457, 271] on video at bounding box center [333, 218] width 642 height 361
click at [308, 367] on span at bounding box center [232, 367] width 440 height 3
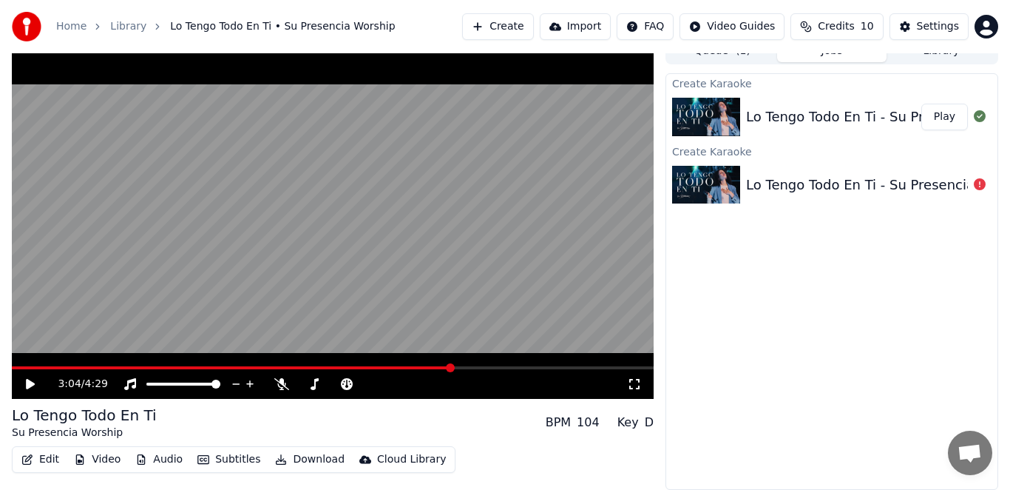
click at [280, 367] on span at bounding box center [232, 367] width 440 height 3
click at [262, 366] on span at bounding box center [146, 367] width 269 height 3
click at [257, 368] on span at bounding box center [185, 367] width 346 height 3
click at [217, 369] on div "1:48 / 4:29" at bounding box center [333, 384] width 642 height 30
click at [214, 367] on span at bounding box center [142, 367] width 261 height 3
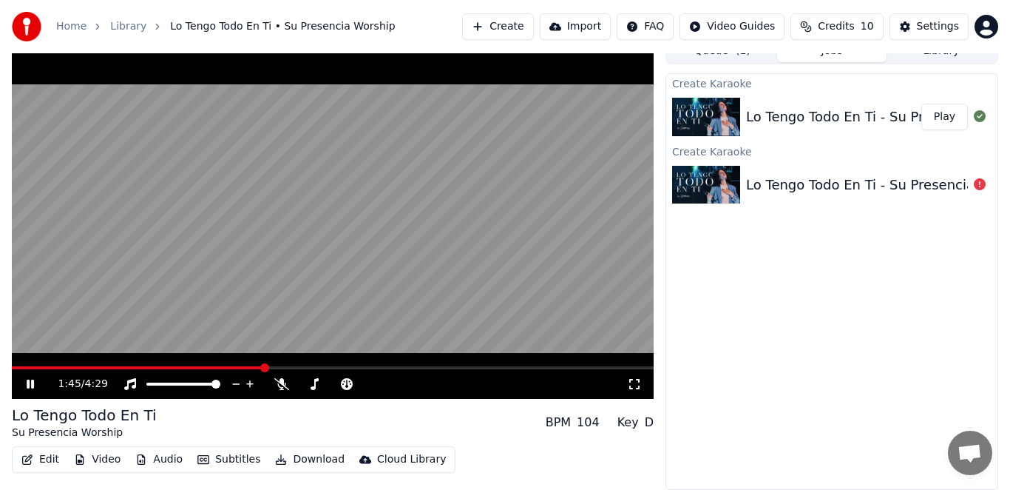
click at [230, 369] on div "1:45 / 4:29" at bounding box center [333, 384] width 642 height 30
click at [230, 366] on span at bounding box center [122, 367] width 220 height 3
click at [262, 368] on span at bounding box center [137, 367] width 251 height 3
click at [214, 366] on span at bounding box center [113, 367] width 203 height 3
click at [190, 366] on span at bounding box center [101, 367] width 179 height 3
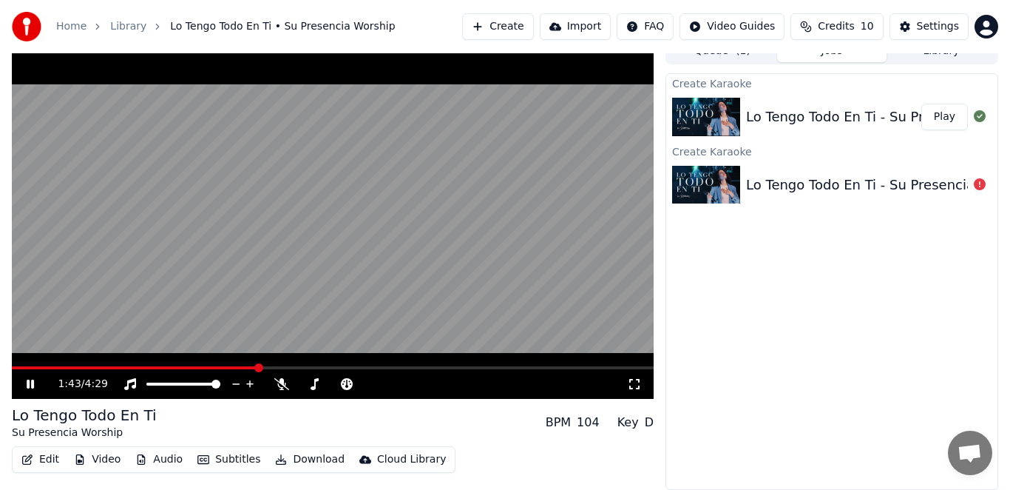
click at [168, 367] on span at bounding box center [135, 367] width 246 height 3
click at [31, 384] on icon at bounding box center [30, 383] width 7 height 9
click at [194, 368] on icon at bounding box center [197, 367] width 10 height 10
click at [197, 373] on div "1:17 / 4:29" at bounding box center [333, 384] width 642 height 30
click at [194, 369] on span at bounding box center [195, 367] width 9 height 9
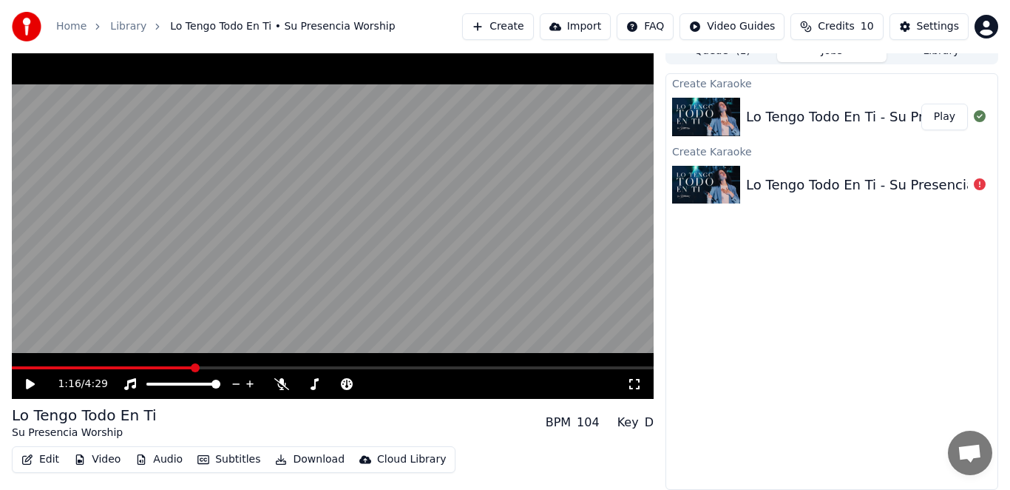
click at [29, 389] on icon at bounding box center [41, 384] width 34 height 12
click at [156, 364] on video at bounding box center [333, 218] width 642 height 361
click at [156, 368] on span at bounding box center [85, 367] width 146 height 3
click at [149, 366] on span at bounding box center [85, 367] width 146 height 3
click at [139, 366] on span at bounding box center [76, 367] width 129 height 3
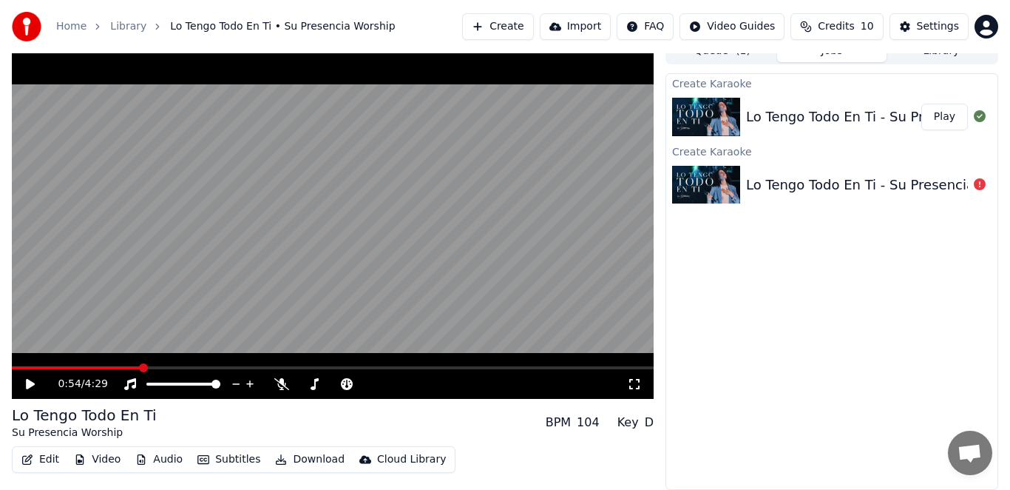
click at [139, 366] on span at bounding box center [143, 367] width 9 height 9
click at [27, 385] on icon at bounding box center [30, 384] width 9 height 10
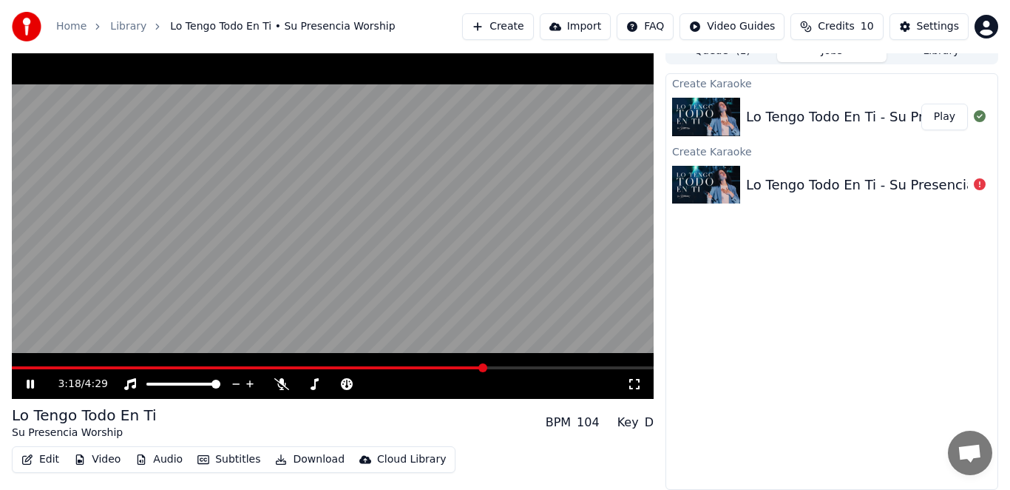
click at [159, 225] on video at bounding box center [333, 218] width 642 height 361
click at [106, 369] on span at bounding box center [248, 367] width 473 height 3
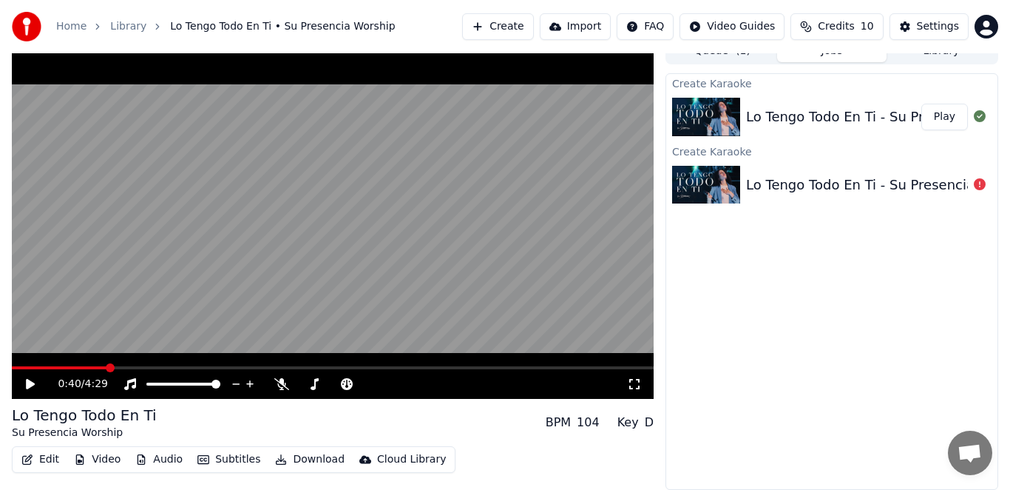
click at [37, 387] on icon at bounding box center [41, 384] width 34 height 12
click at [92, 368] on span at bounding box center [73, 367] width 122 height 3
click at [81, 369] on span at bounding box center [56, 367] width 89 height 3
click at [66, 368] on span at bounding box center [39, 367] width 55 height 3
click at [143, 367] on span at bounding box center [333, 367] width 642 height 3
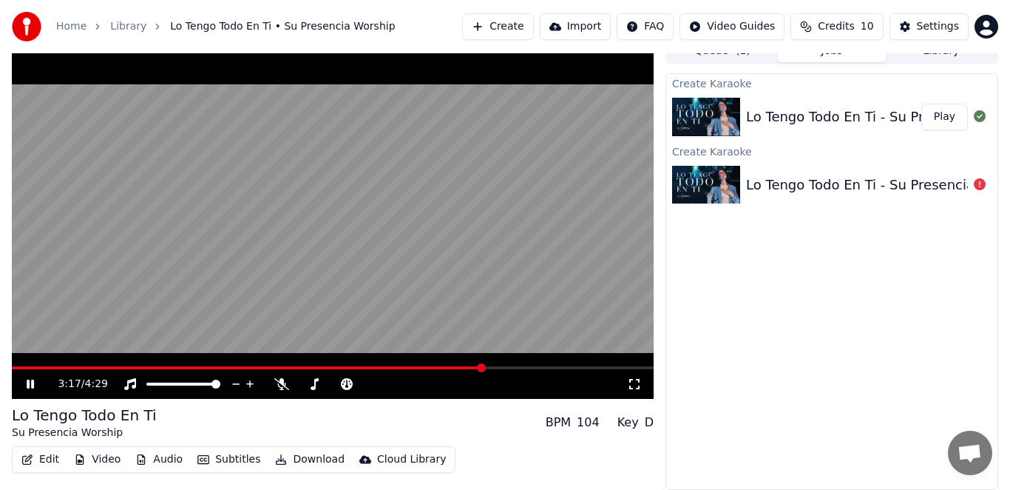
click at [313, 172] on video at bounding box center [333, 218] width 642 height 361
